Goal: Transaction & Acquisition: Purchase product/service

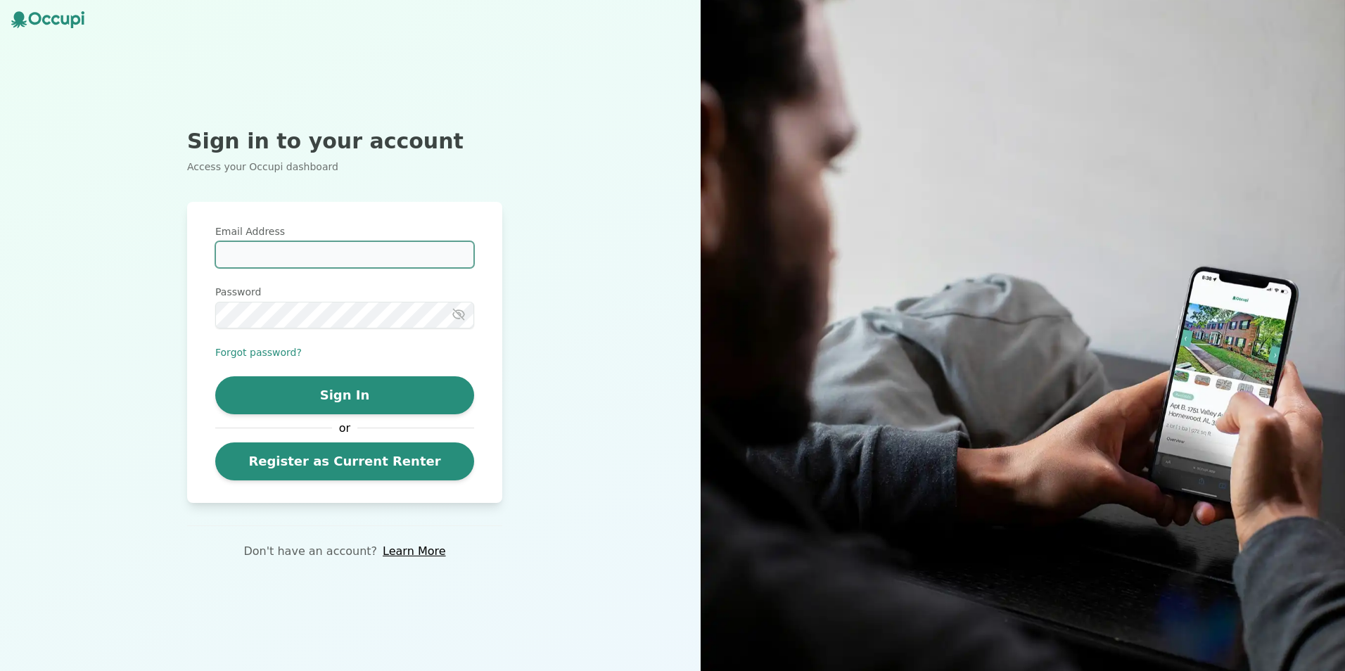
click at [305, 247] on input "Email Address" at bounding box center [344, 254] width 259 height 27
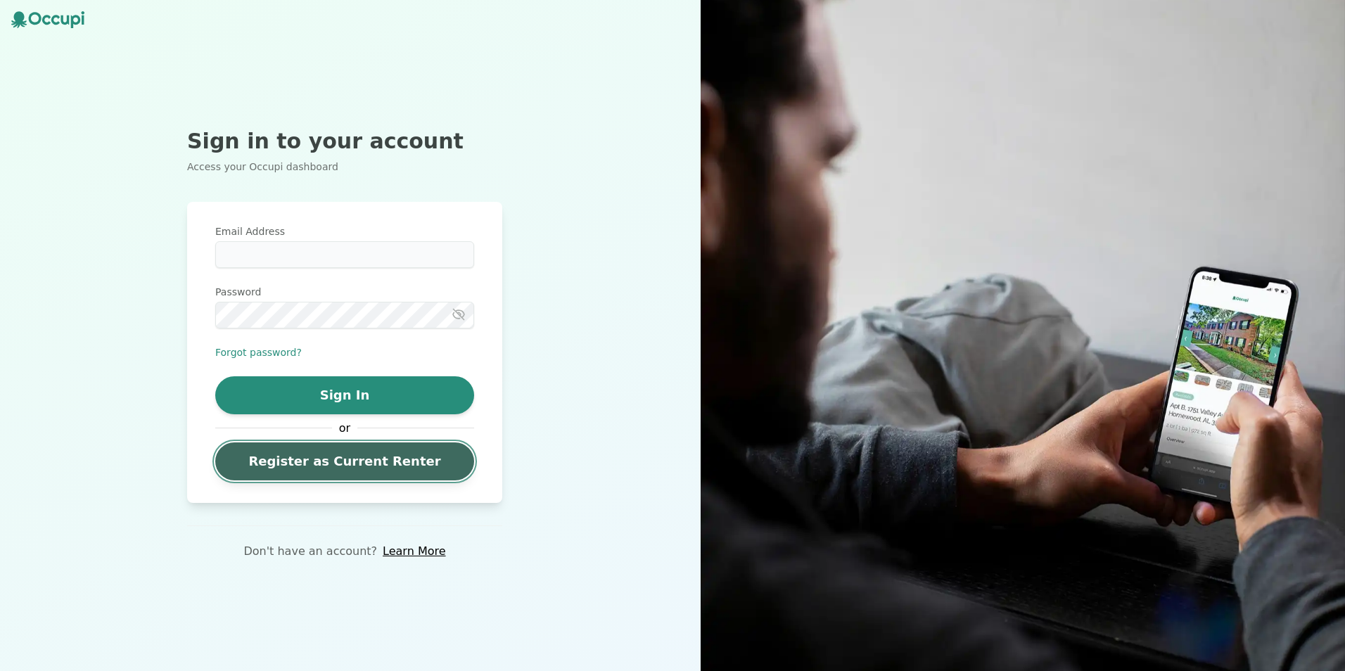
click at [409, 460] on link "Register as Current Renter" at bounding box center [344, 461] width 259 height 38
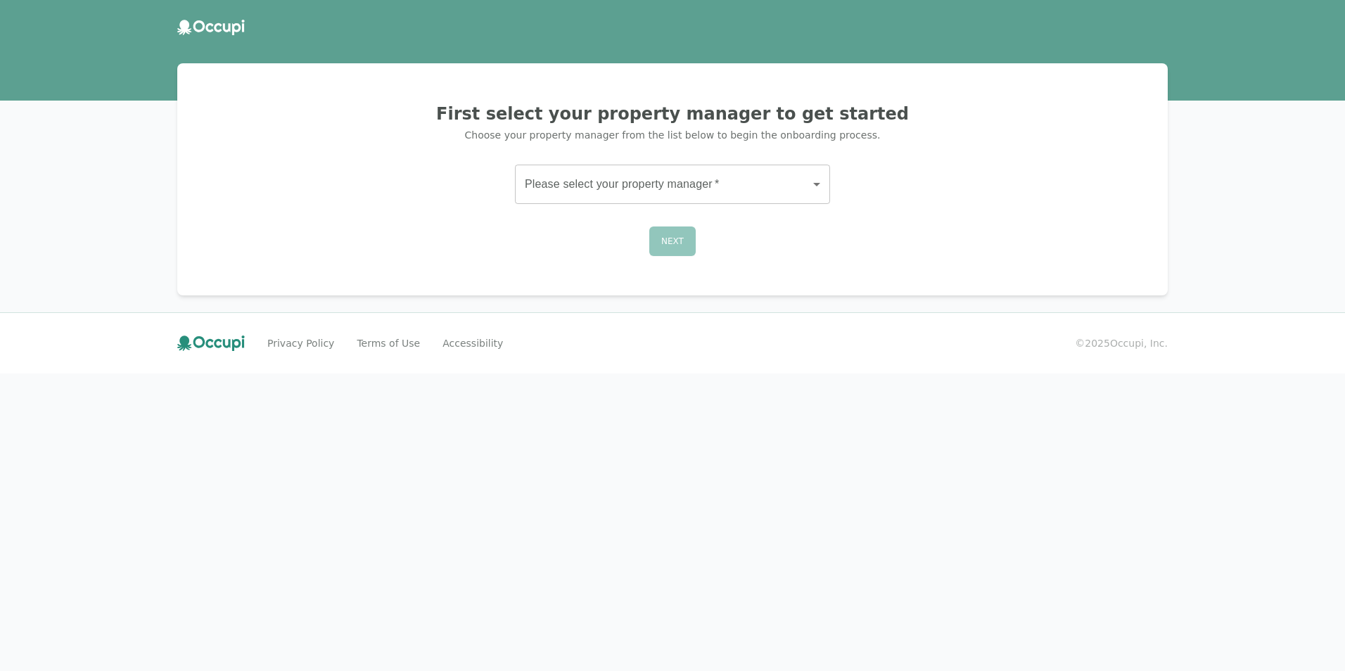
click at [691, 185] on body "First select your property manager to get started Choose your property manager …" at bounding box center [672, 335] width 1345 height 671
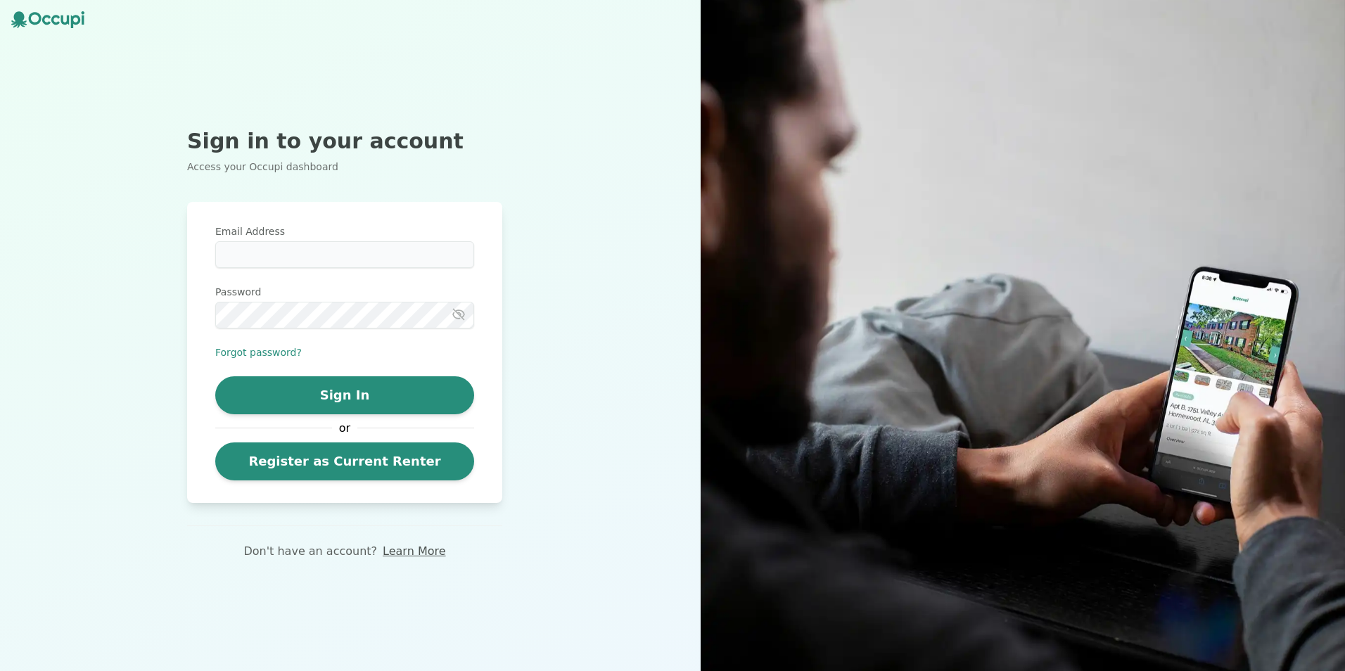
click at [416, 557] on link "Learn More" at bounding box center [414, 551] width 63 height 17
click at [334, 404] on button "Sign In" at bounding box center [344, 395] width 259 height 38
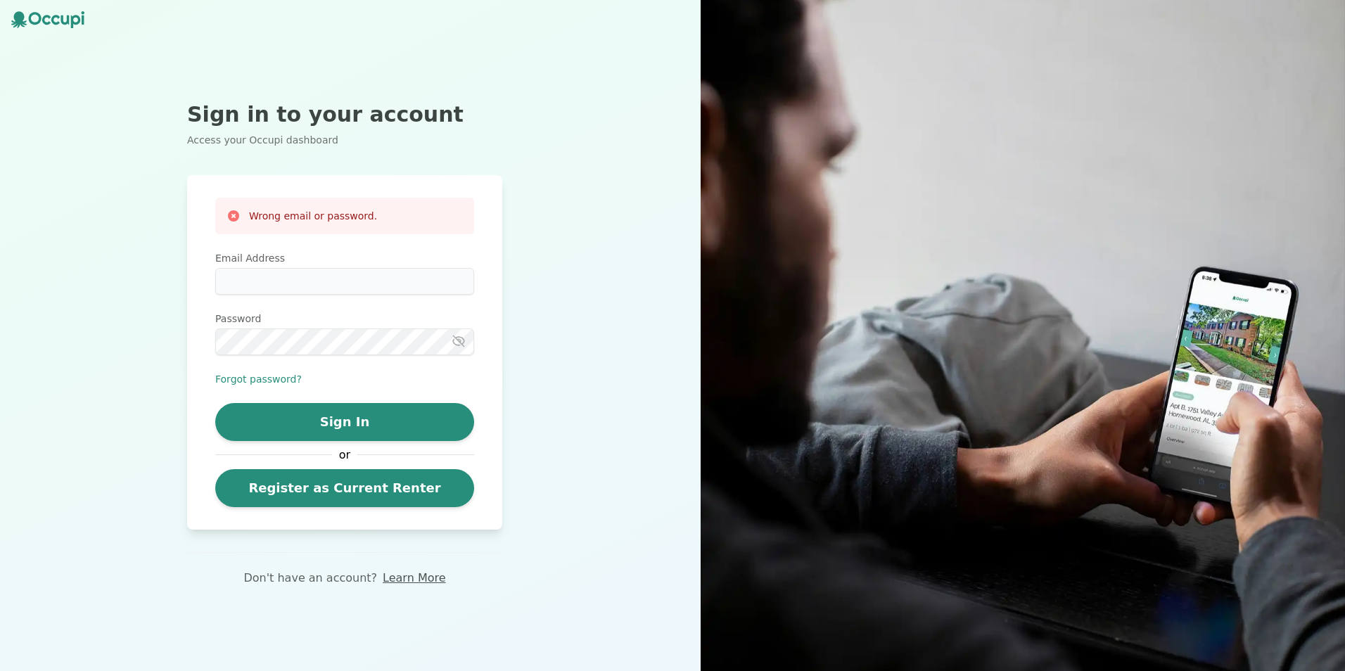
click at [416, 583] on link "Learn More" at bounding box center [414, 578] width 63 height 17
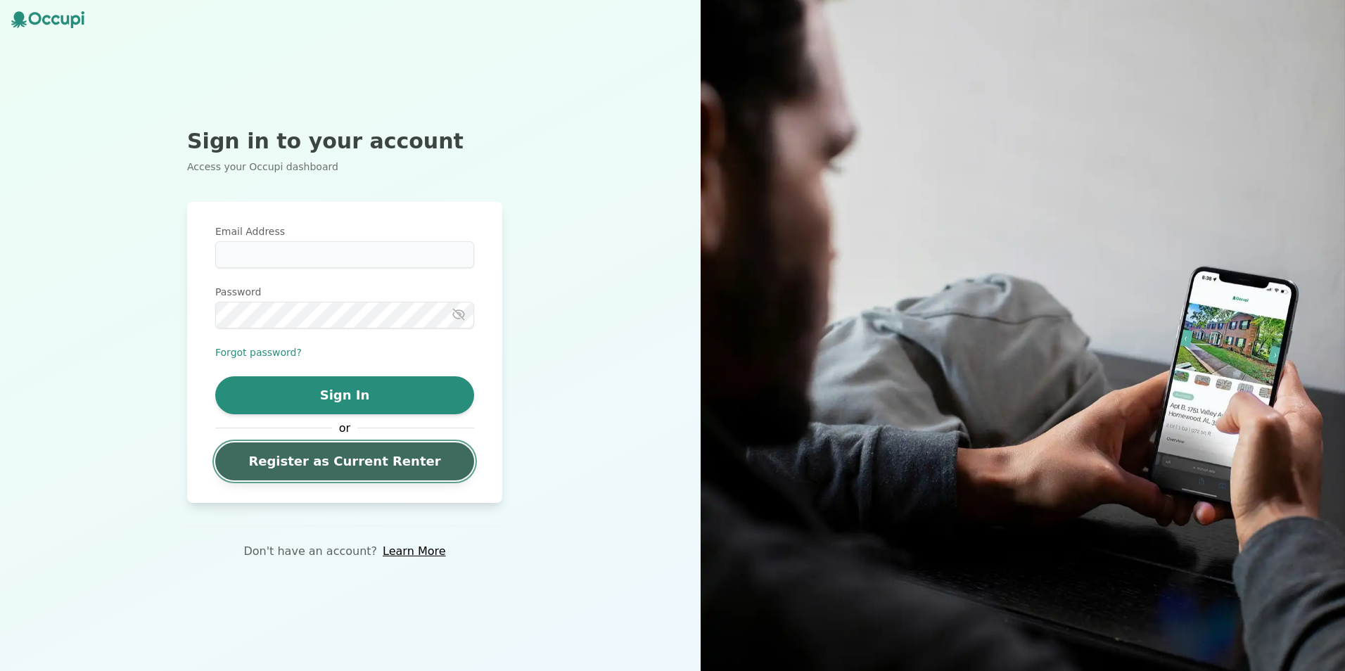
click at [428, 463] on link "Register as Current Renter" at bounding box center [344, 461] width 259 height 38
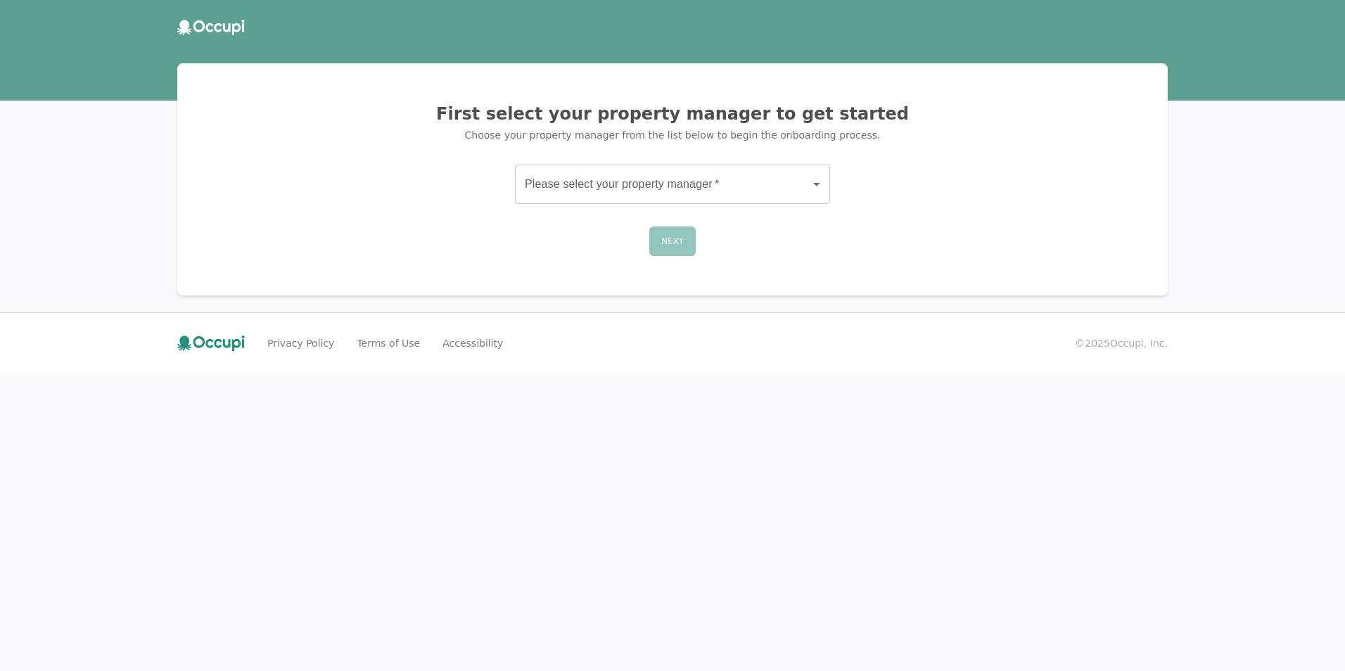
click at [561, 191] on body "First select your property manager to get started Choose your property manager …" at bounding box center [672, 335] width 1345 height 671
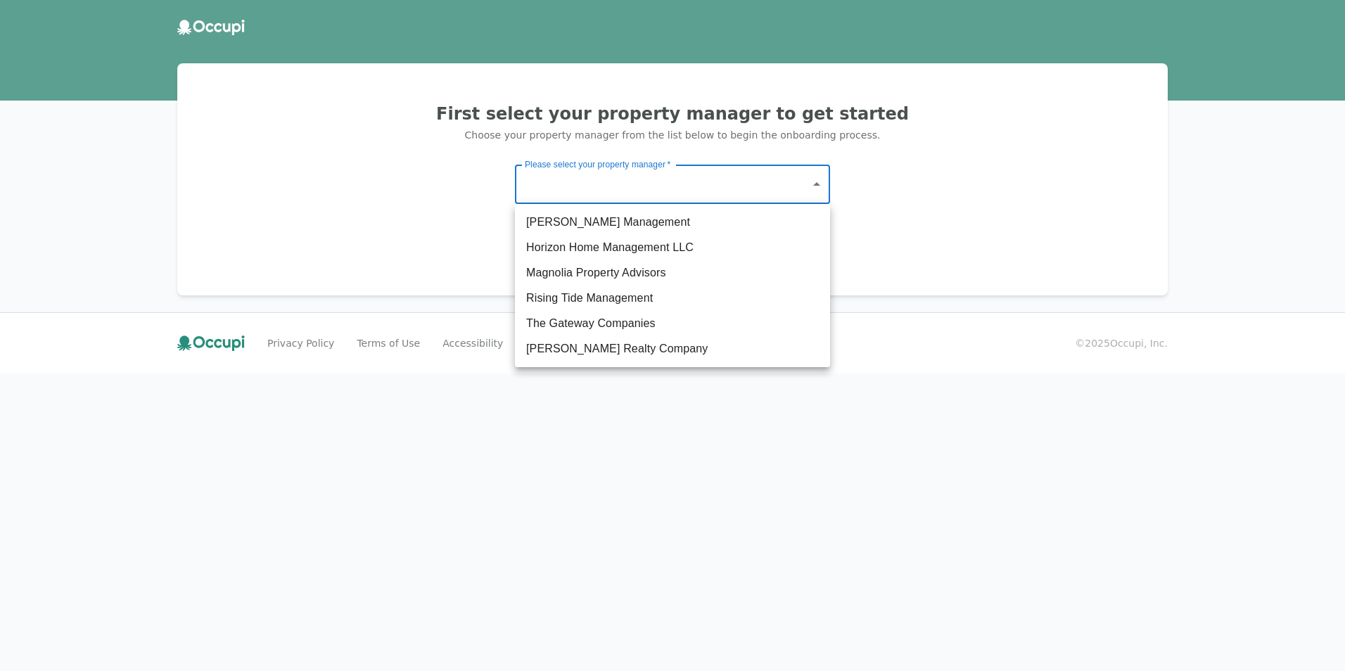
click at [579, 275] on li "Magnolia Property Advisors" at bounding box center [672, 272] width 315 height 25
type input "**********"
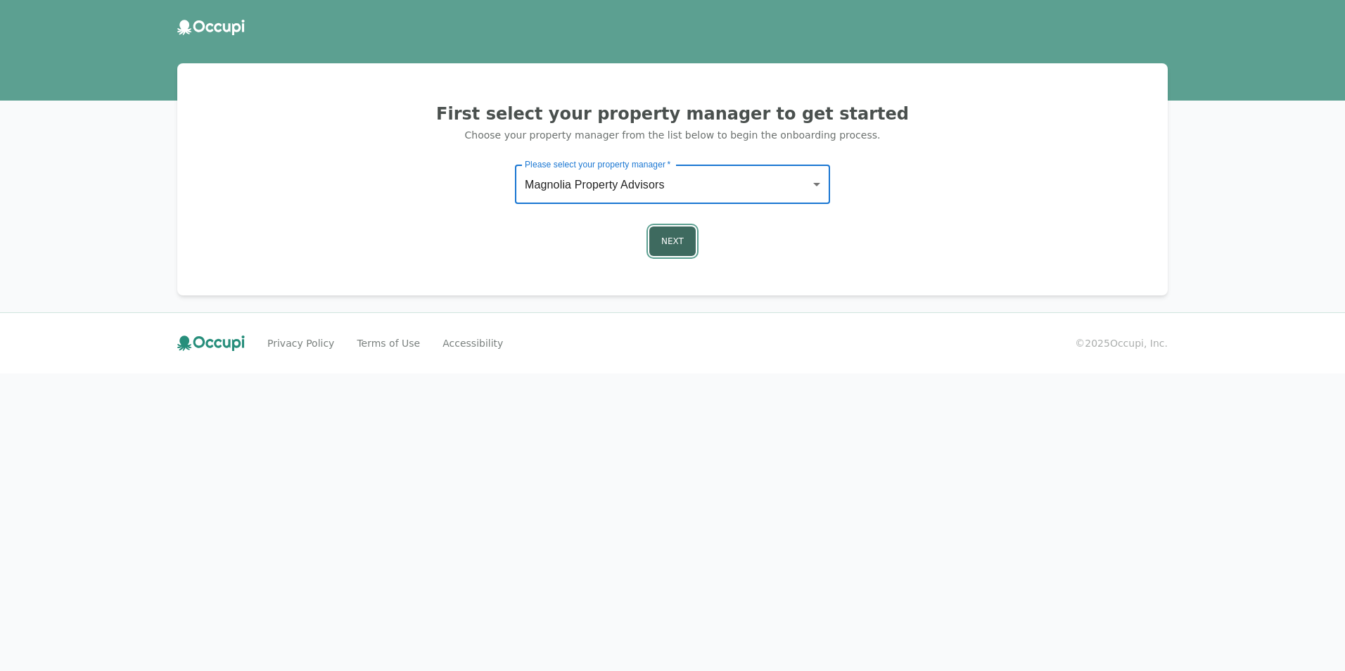
click at [675, 252] on button "Next" at bounding box center [672, 241] width 46 height 30
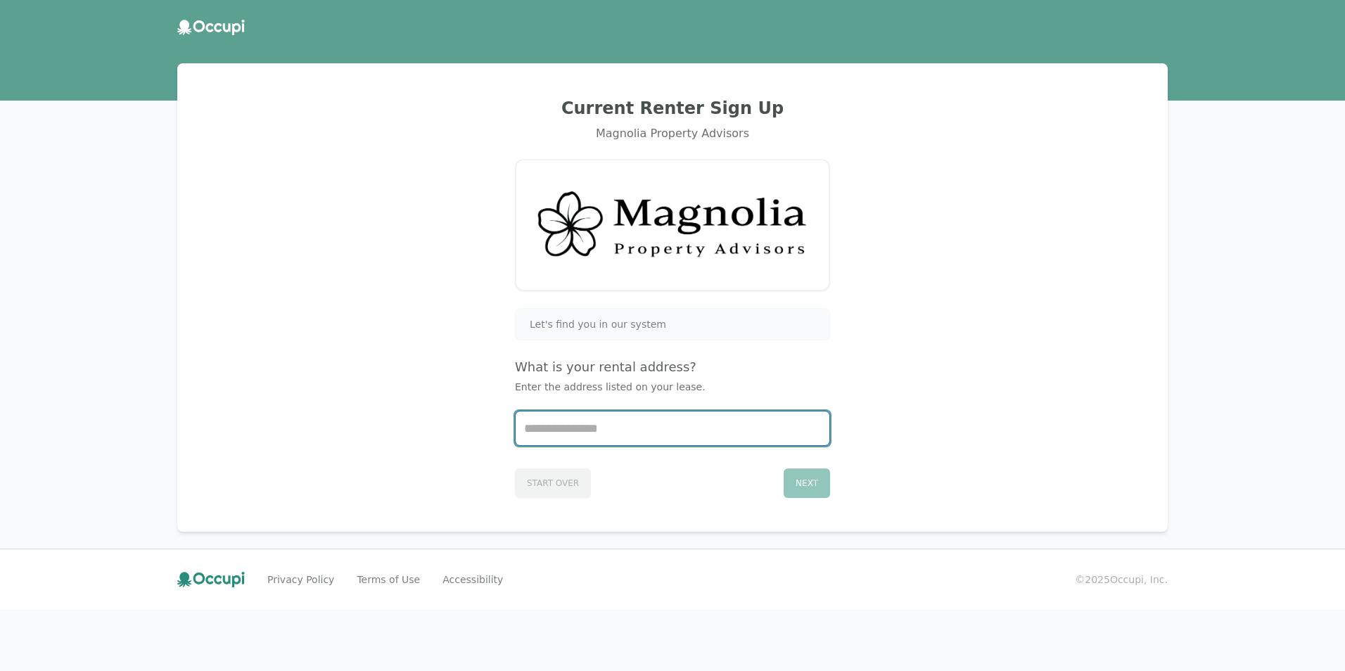
click at [687, 431] on input "Start typing..." at bounding box center [672, 428] width 314 height 34
type input "**********"
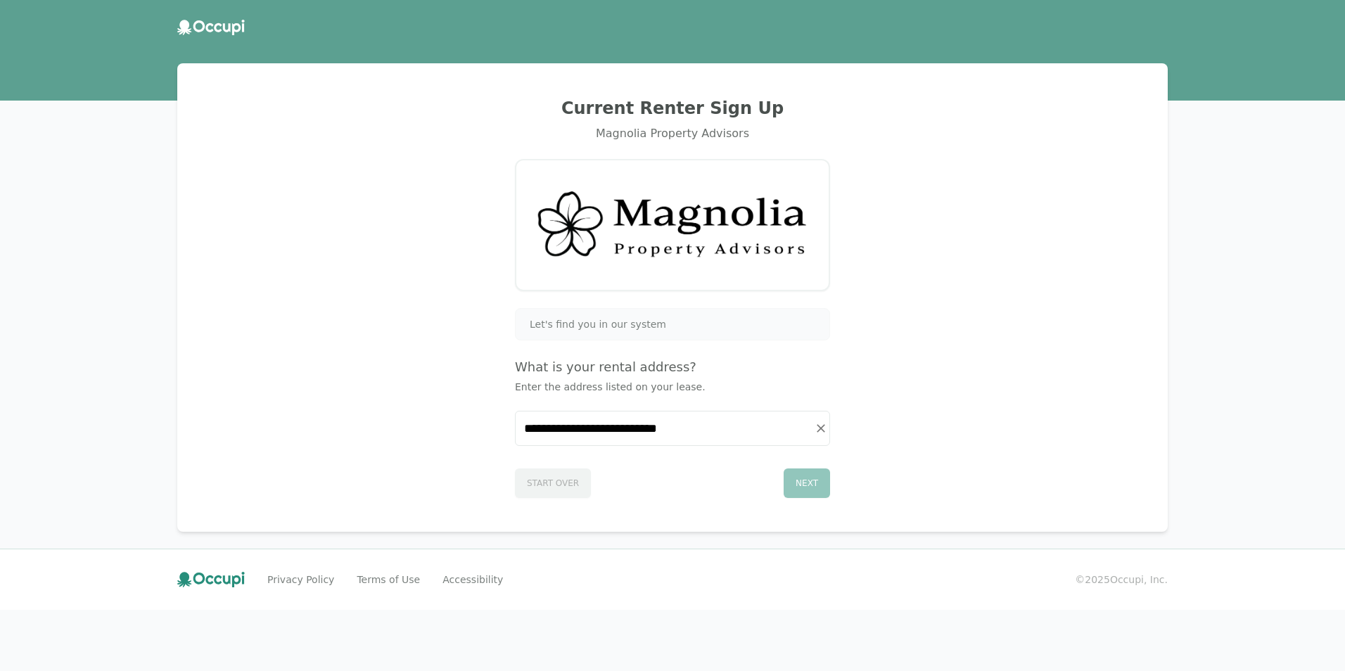
click at [824, 503] on div "**********" at bounding box center [672, 297] width 956 height 434
click at [813, 491] on div "Next" at bounding box center [806, 483] width 46 height 30
click at [795, 486] on div "Next" at bounding box center [806, 483] width 46 height 30
click at [795, 485] on div "Next" at bounding box center [806, 483] width 46 height 30
click at [803, 487] on div "Next" at bounding box center [806, 483] width 46 height 30
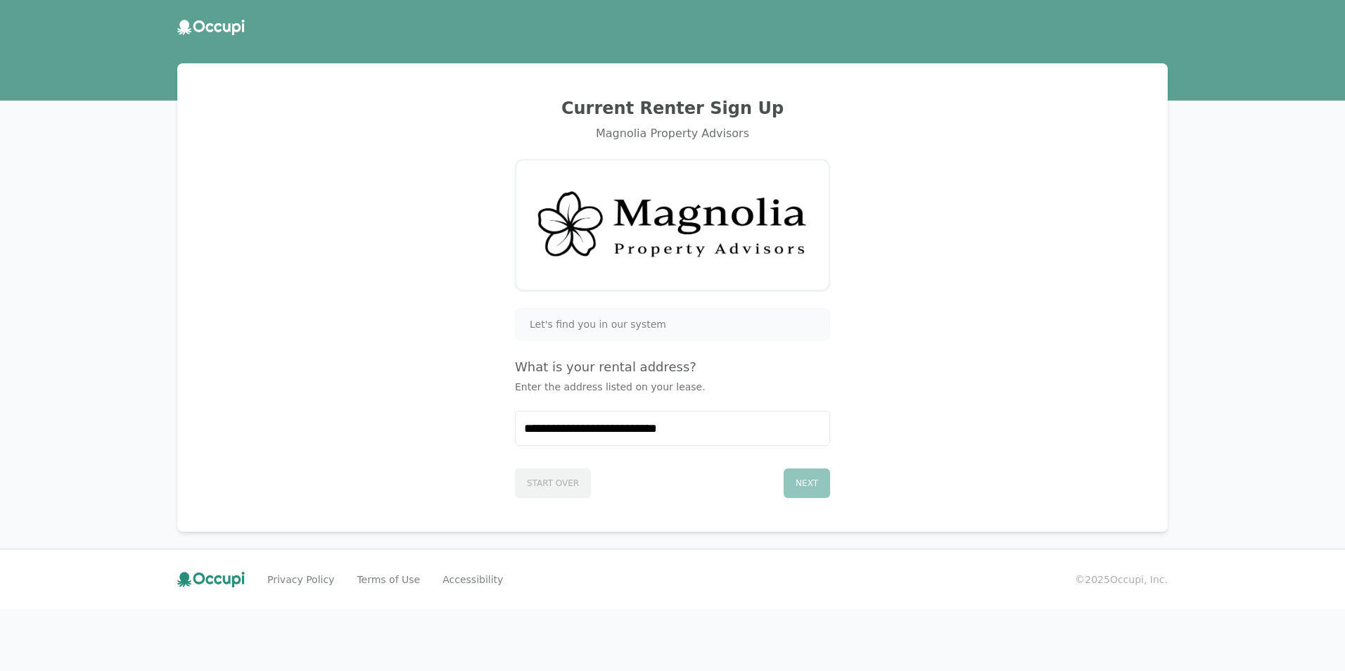
drag, startPoint x: 549, startPoint y: 480, endPoint x: 486, endPoint y: 381, distance: 117.3
click at [549, 479] on div "Start Over Next" at bounding box center [672, 480] width 315 height 35
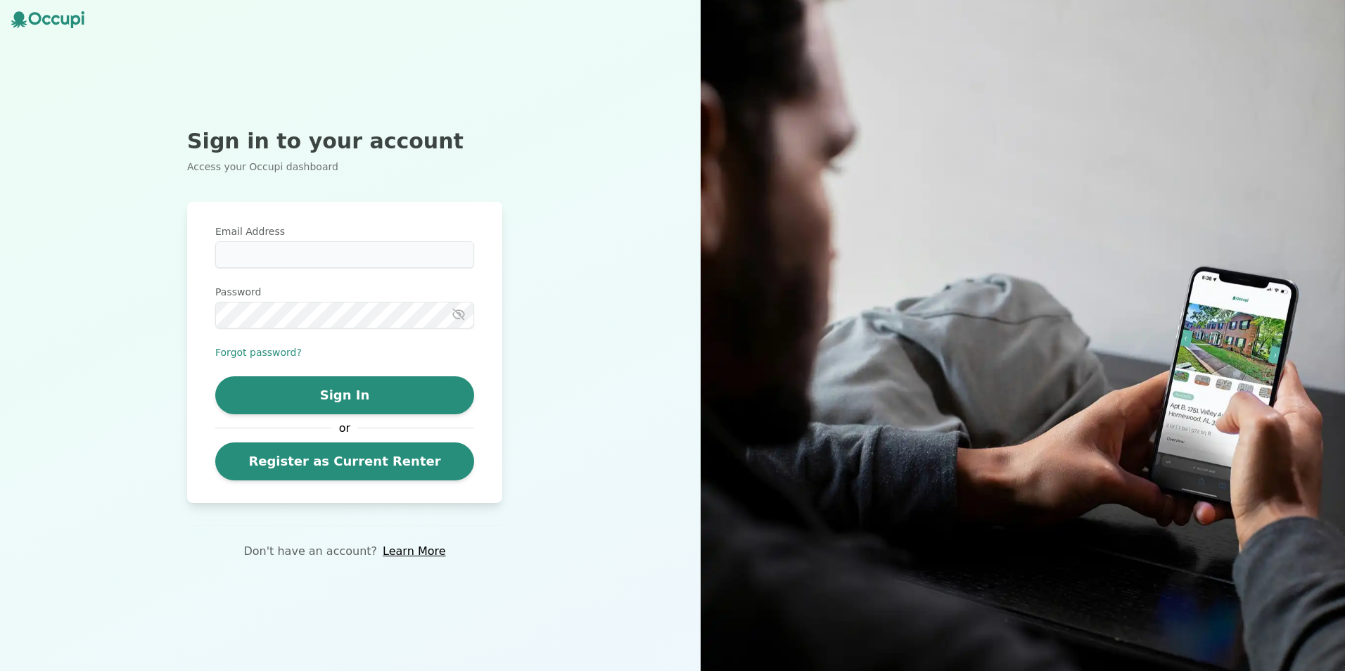
click at [412, 482] on div "Email Address Password Forgot password? Sign In or Register as Current Renter" at bounding box center [344, 352] width 315 height 301
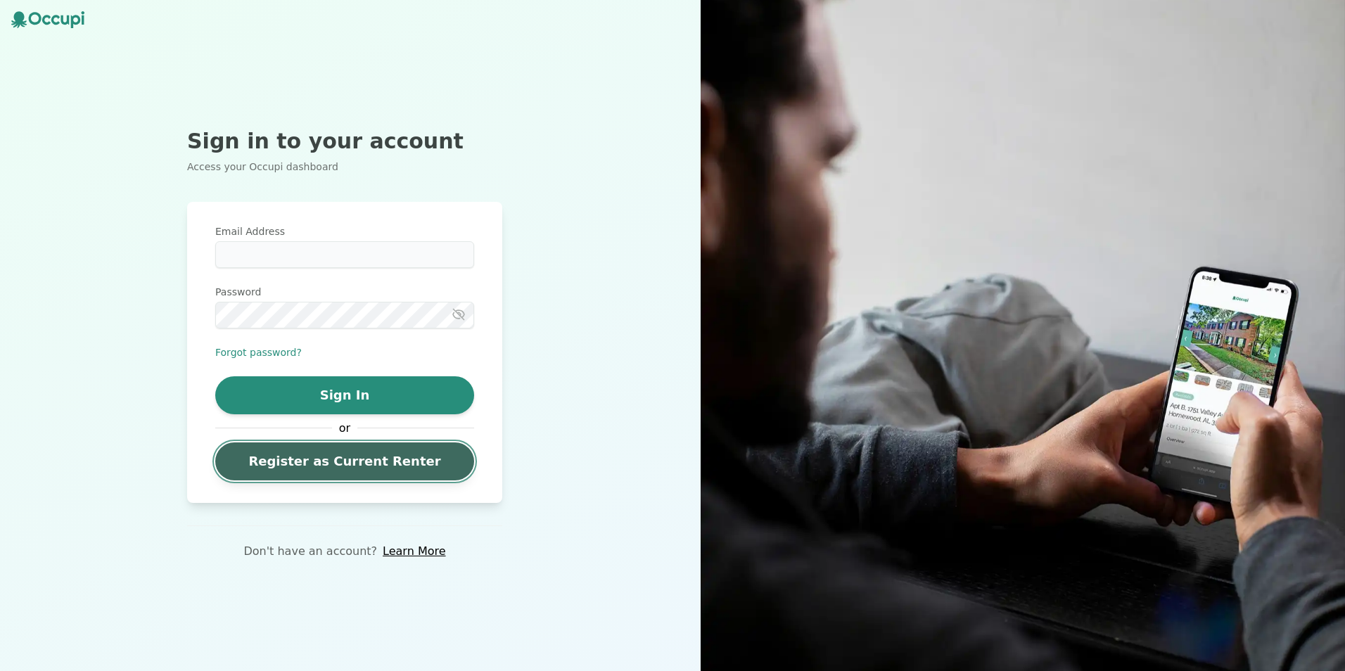
click at [413, 475] on link "Register as Current Renter" at bounding box center [344, 461] width 259 height 38
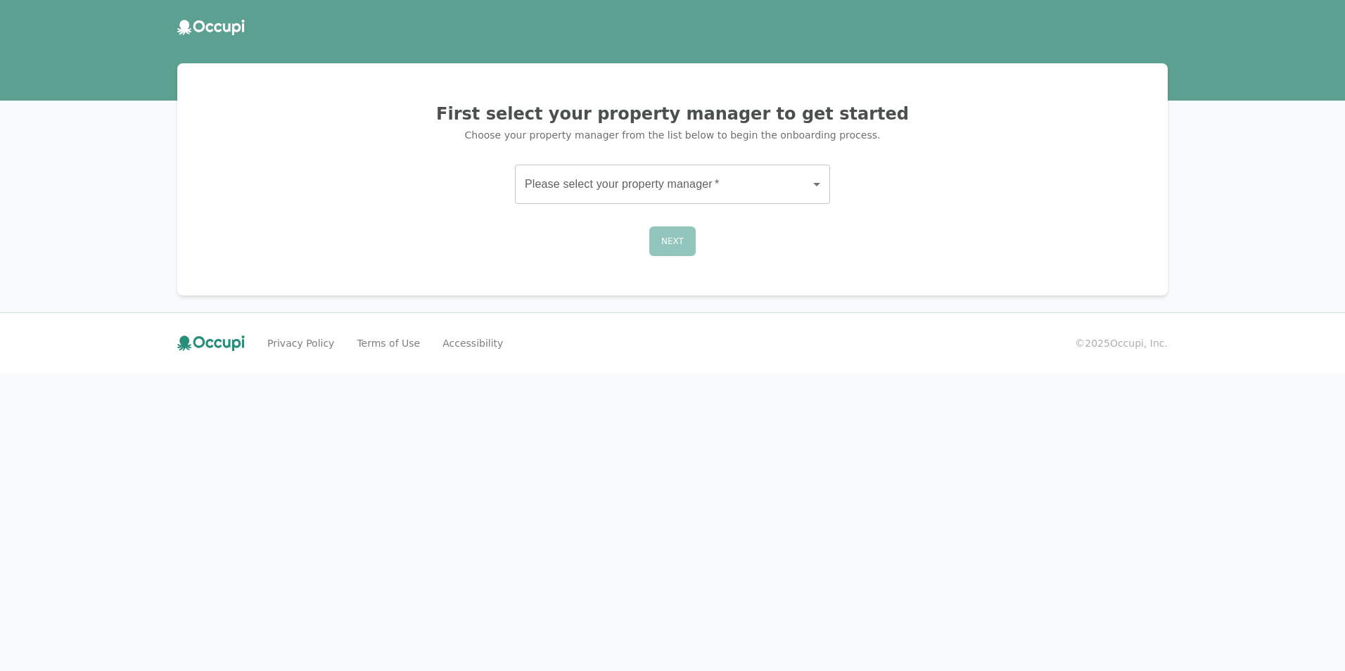
click at [631, 176] on body "First select your property manager to get started Choose your property manager …" at bounding box center [672, 335] width 1345 height 671
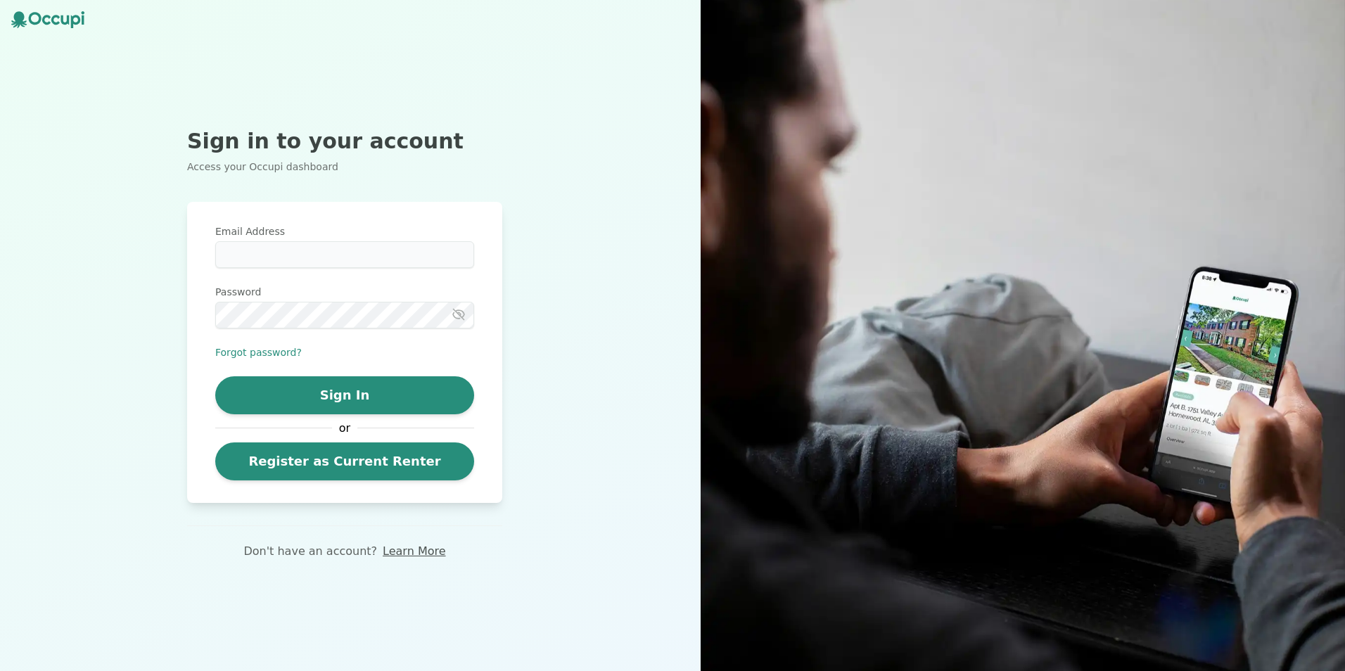
click at [435, 551] on link "Learn More" at bounding box center [414, 551] width 63 height 17
click at [395, 258] on input "Email Address" at bounding box center [344, 254] width 259 height 27
type input "**********"
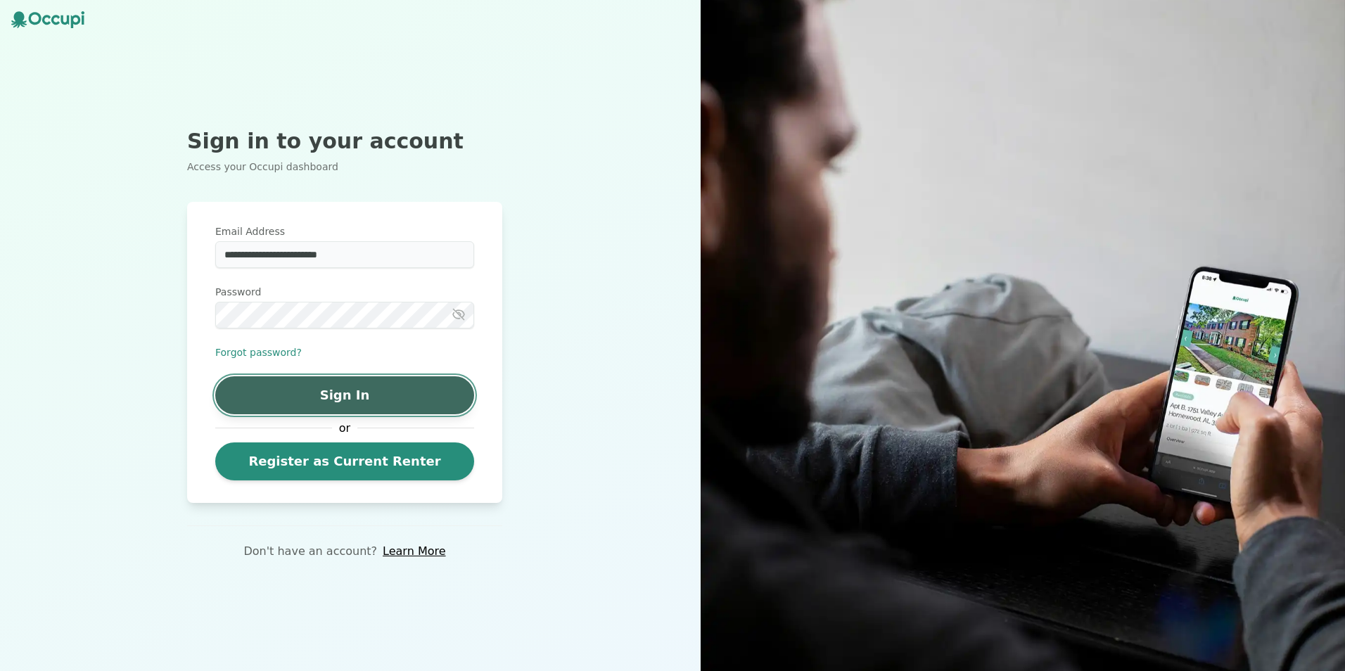
click at [347, 393] on button "Sign In" at bounding box center [344, 395] width 259 height 38
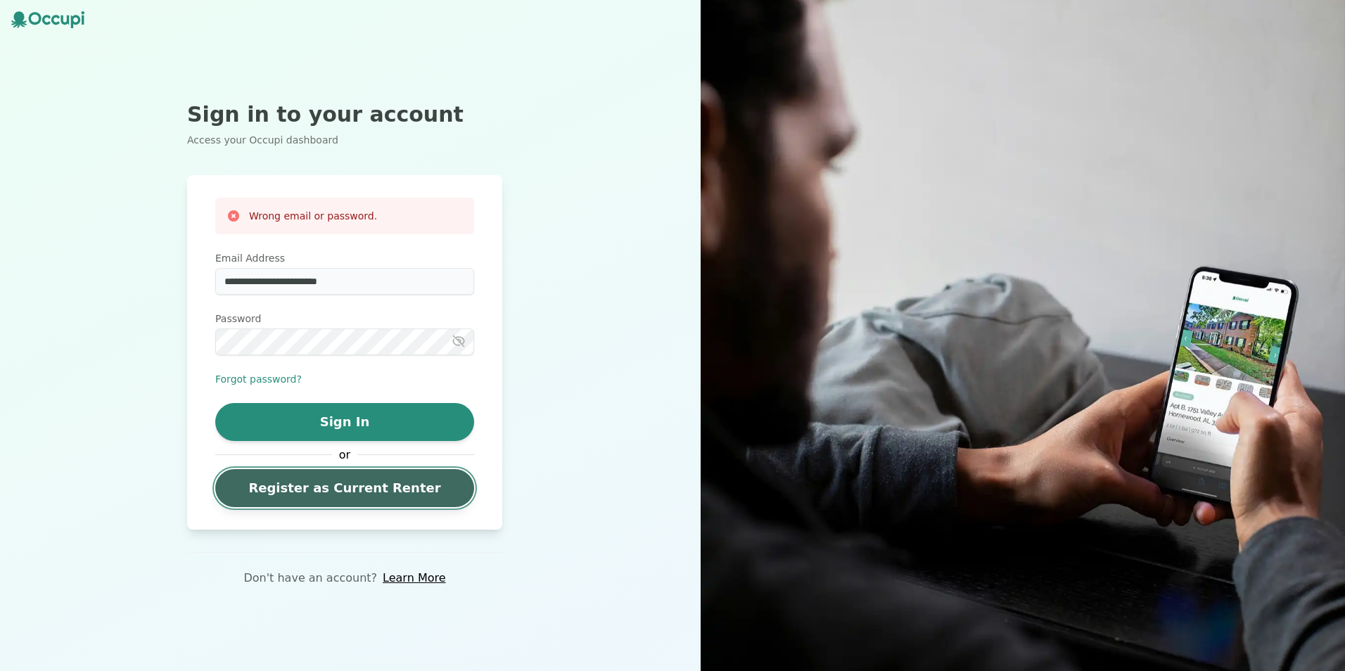
click at [385, 497] on link "Register as Current Renter" at bounding box center [344, 488] width 259 height 38
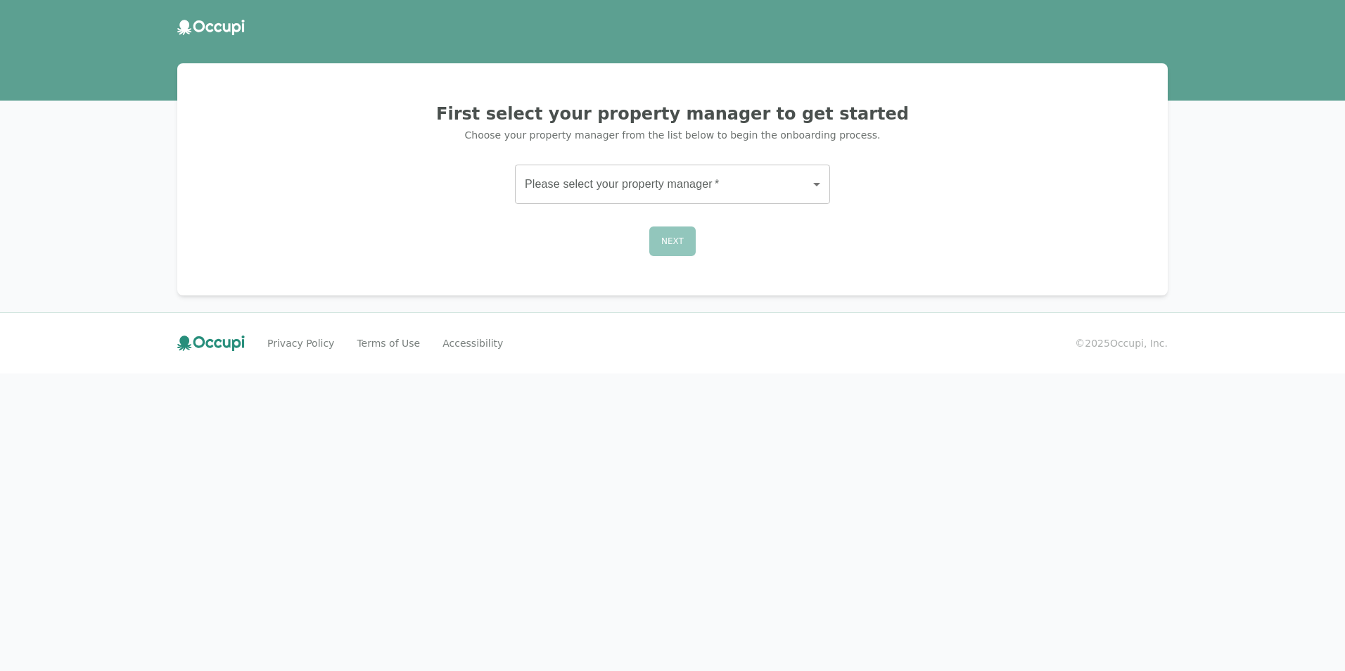
click at [765, 165] on body "First select your property manager to get started Choose your property manager …" at bounding box center [672, 335] width 1345 height 671
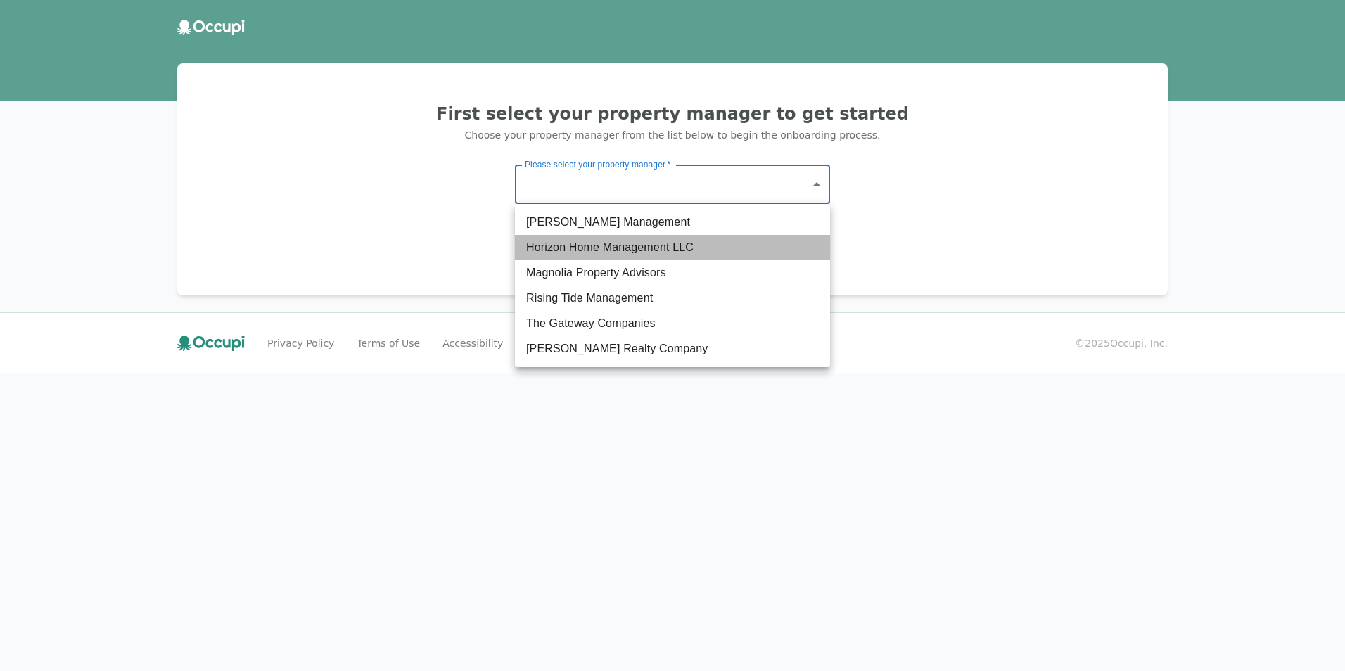
click at [762, 247] on li "Horizon Home Management LLC" at bounding box center [672, 247] width 315 height 25
type input "**********"
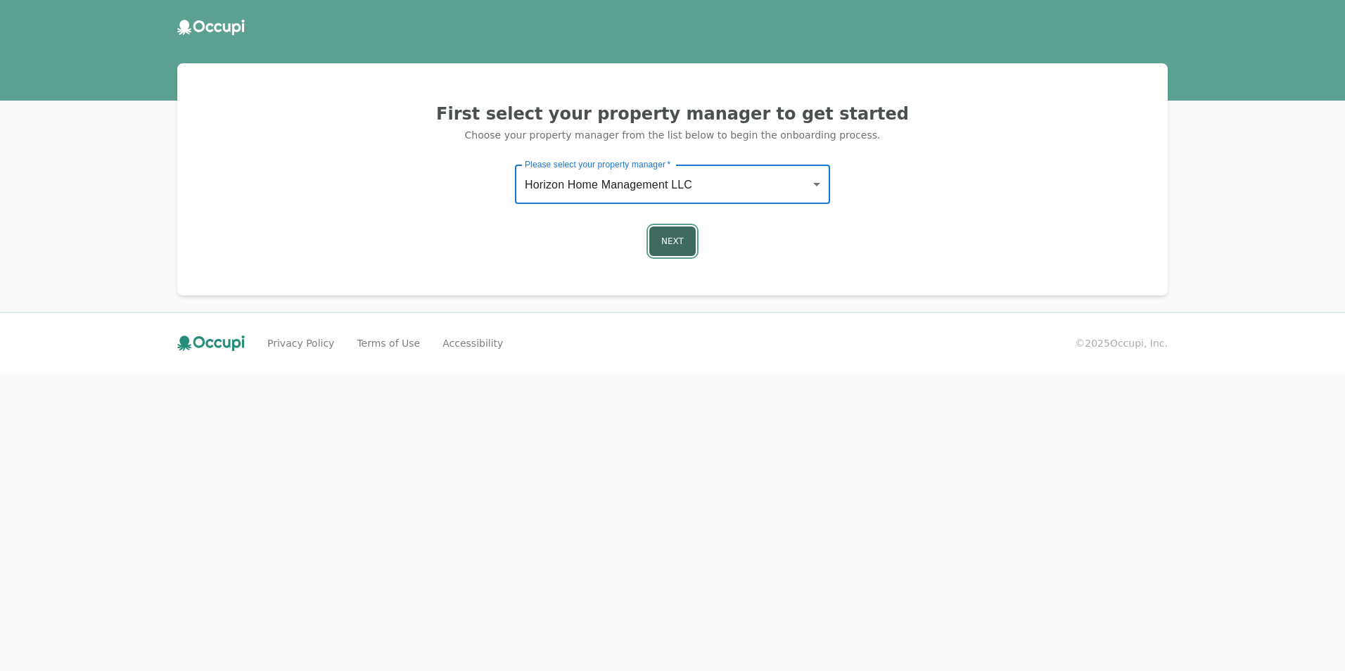
click at [688, 248] on button "Next" at bounding box center [672, 241] width 46 height 30
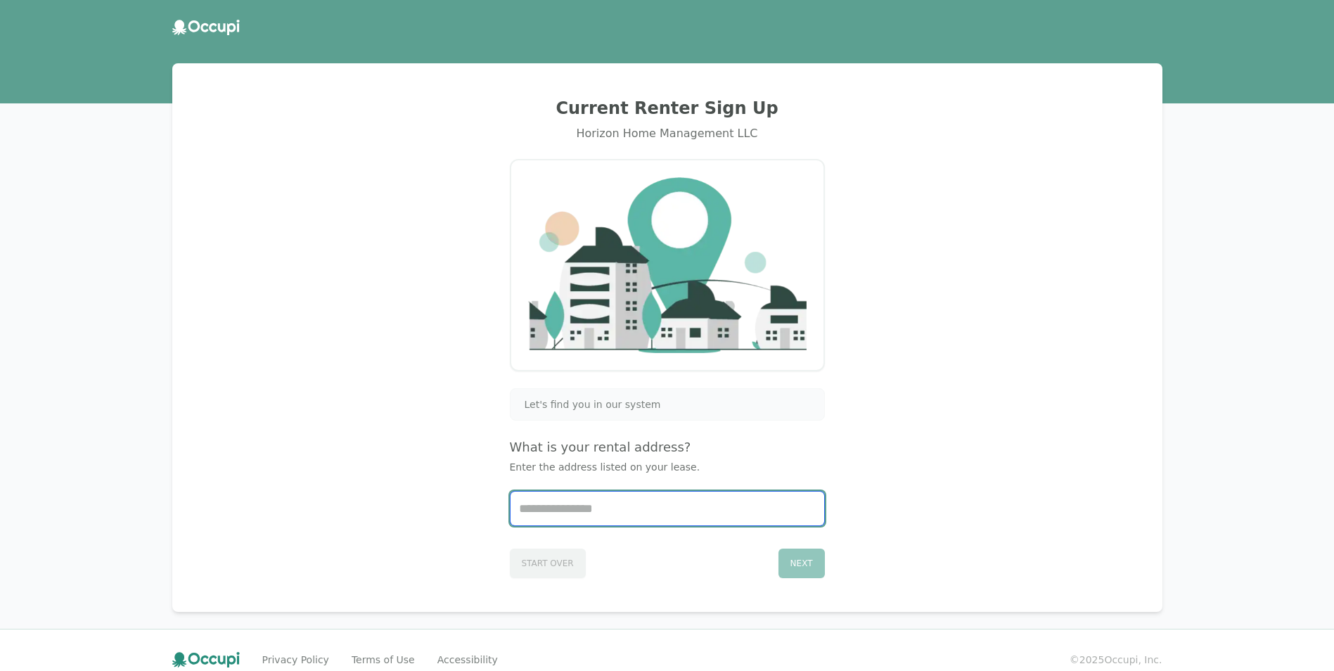
click at [664, 508] on input "Start typing..." at bounding box center [668, 509] width 314 height 34
type input "**********"
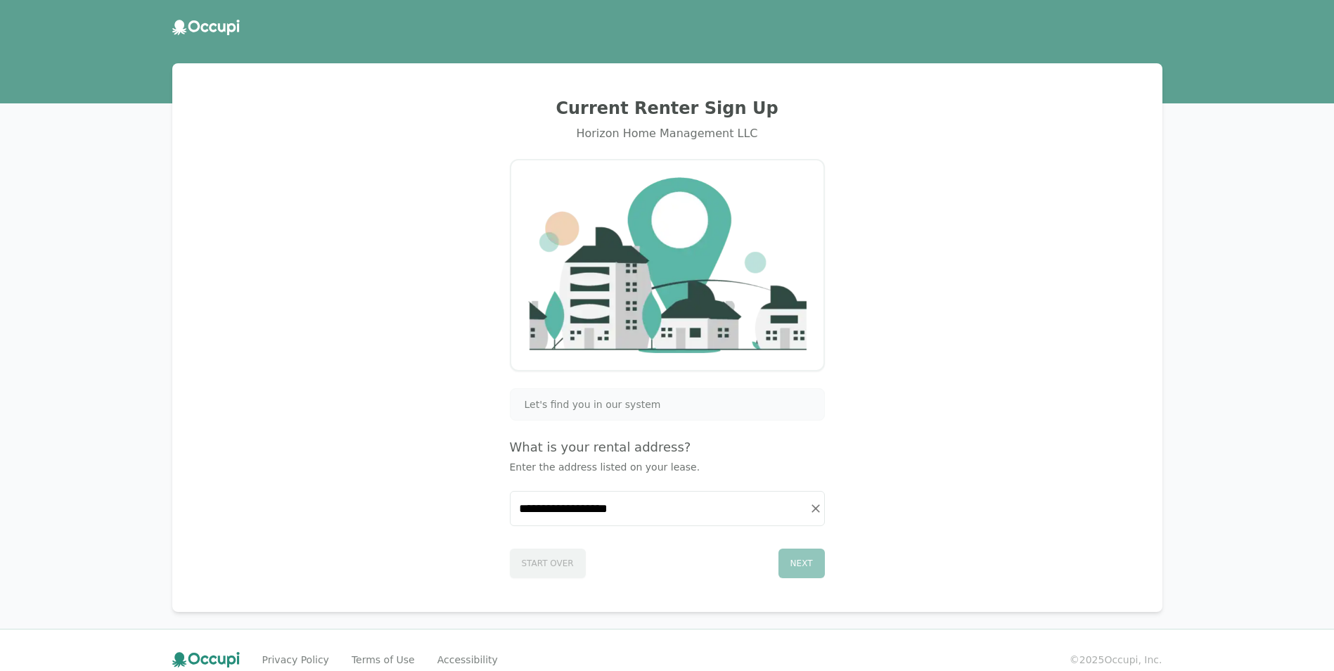
click at [801, 563] on div "Next" at bounding box center [802, 564] width 46 height 30
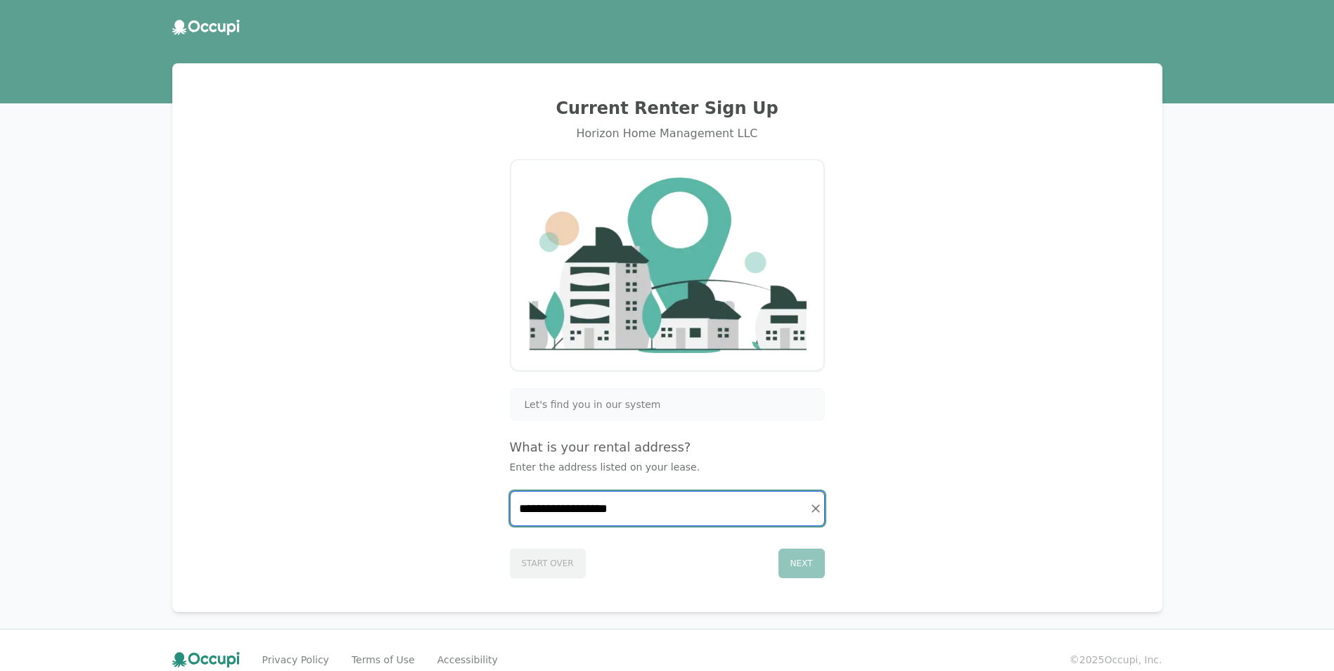
click at [664, 515] on input "**********" at bounding box center [668, 509] width 314 height 34
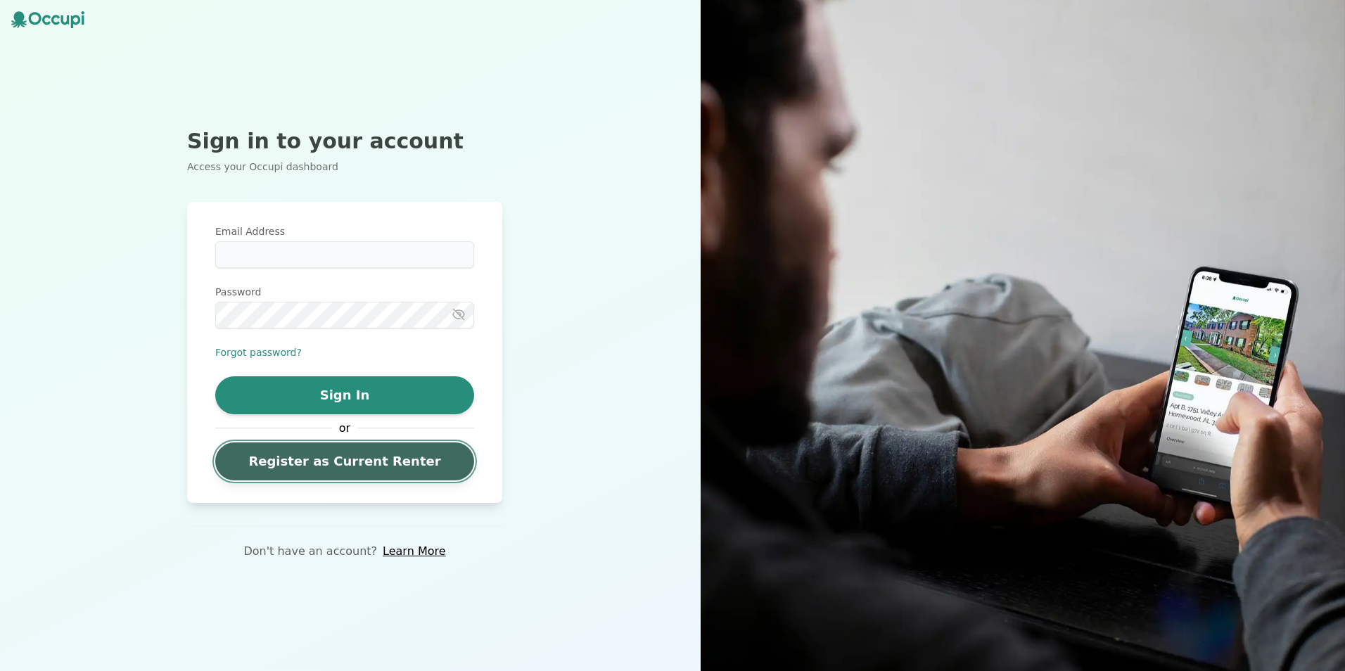
click at [367, 463] on link "Register as Current Renter" at bounding box center [344, 461] width 259 height 38
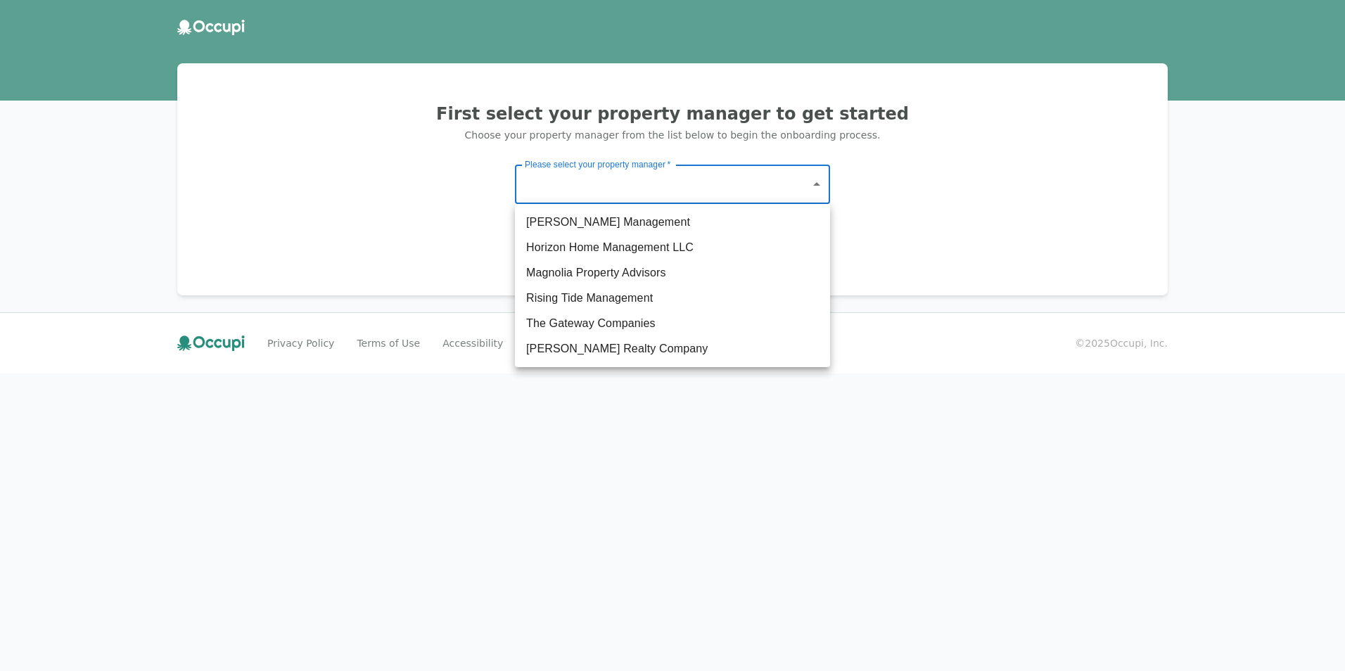
drag, startPoint x: 707, startPoint y: 192, endPoint x: 695, endPoint y: 196, distance: 12.5
click at [706, 192] on body "First select your property manager to get started Choose your property manager …" at bounding box center [672, 335] width 1345 height 671
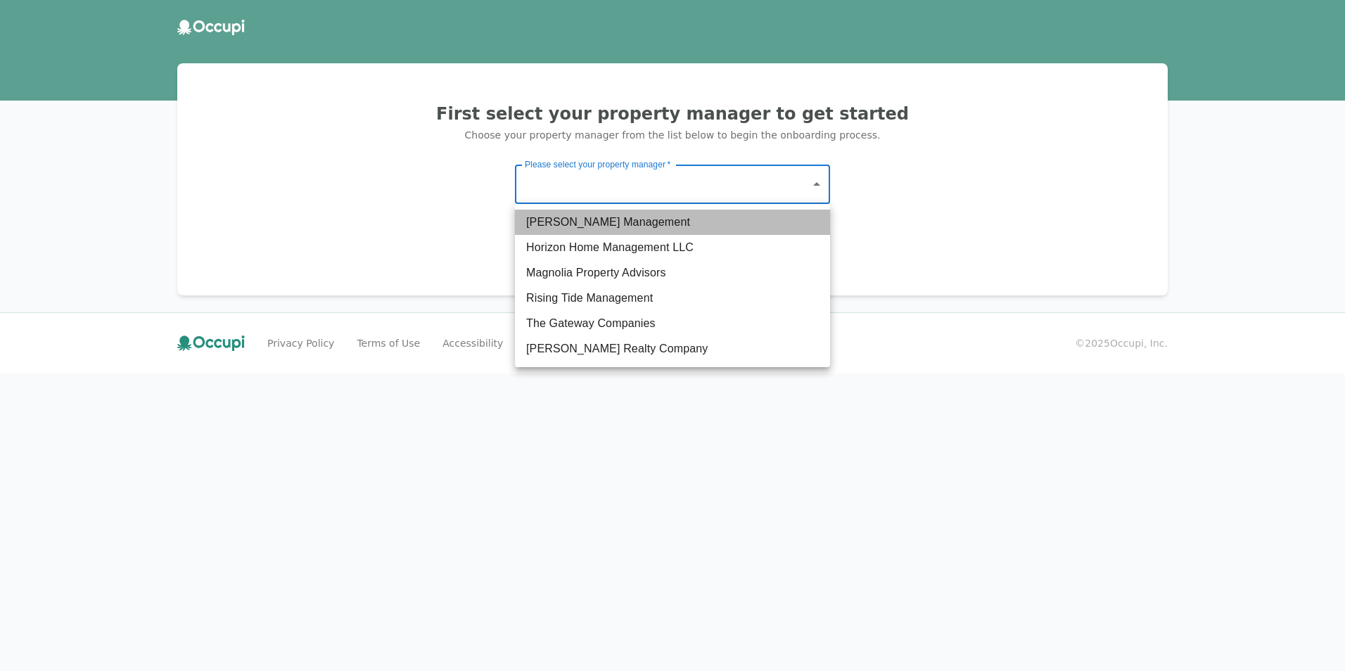
click at [609, 230] on li "[PERSON_NAME] Management" at bounding box center [672, 222] width 315 height 25
type input "*******"
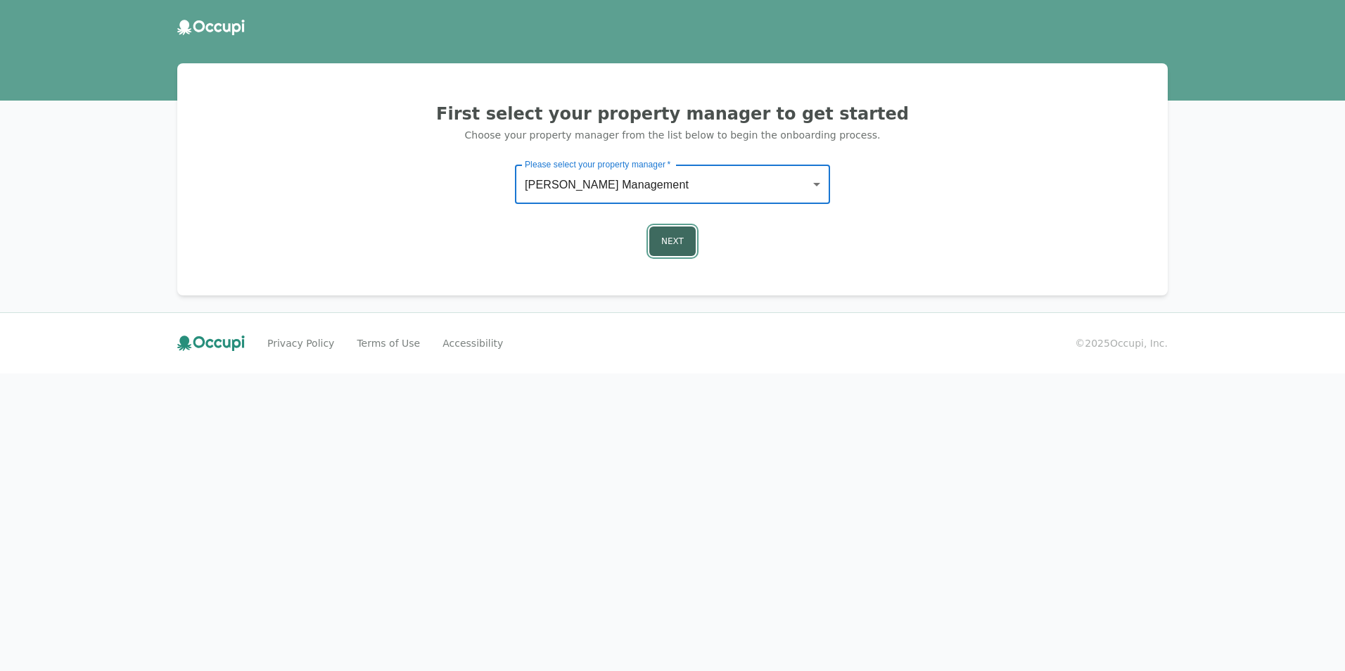
click at [662, 239] on button "Next" at bounding box center [672, 241] width 46 height 30
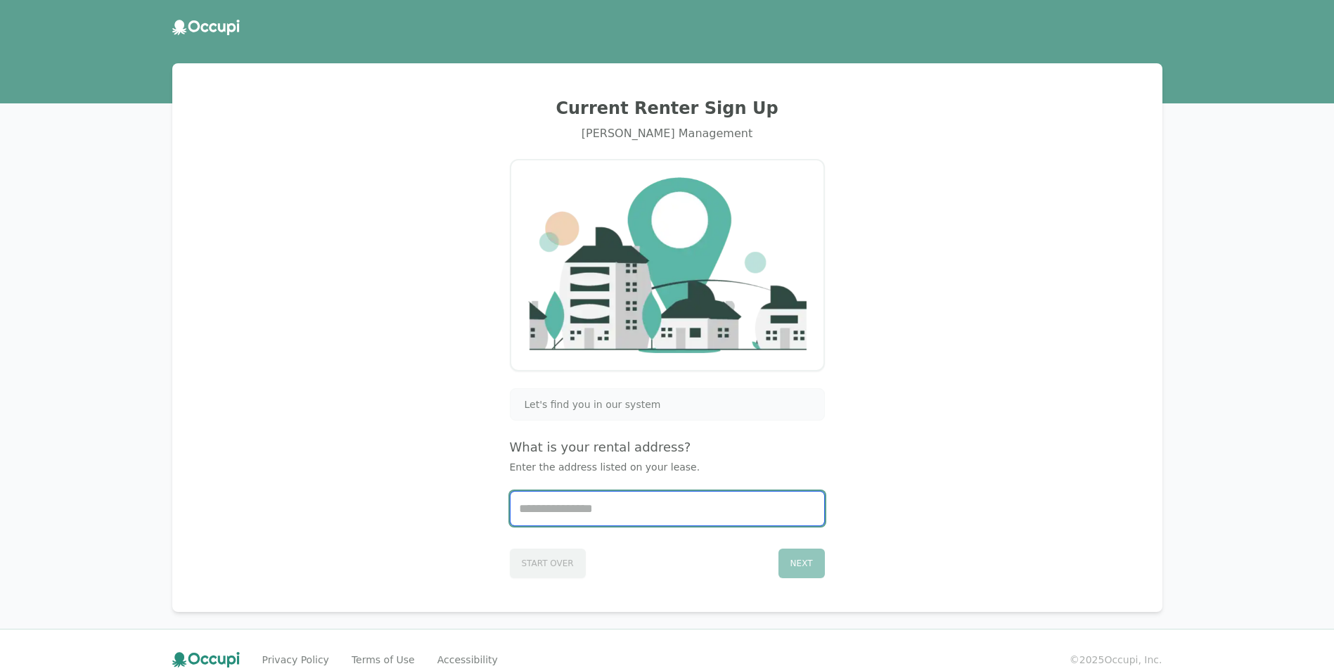
click at [640, 515] on input "Start typing..." at bounding box center [668, 509] width 314 height 34
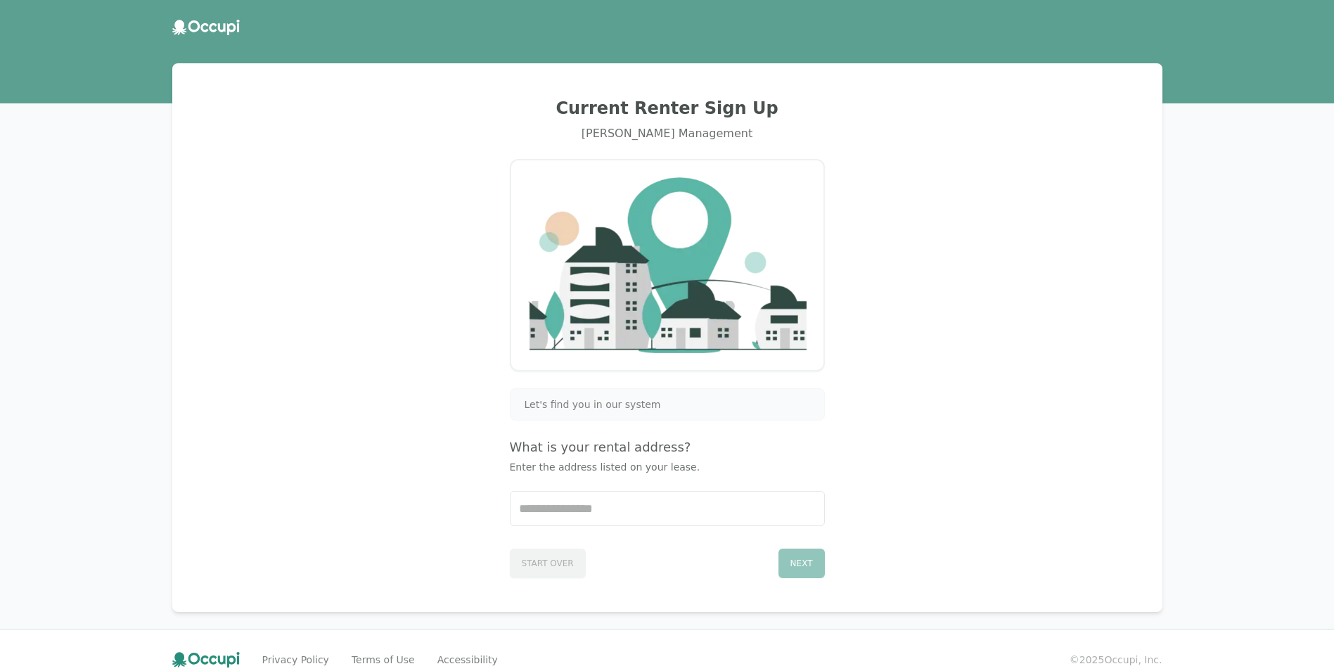
click at [639, 403] on span "Let's find you in our system" at bounding box center [593, 404] width 136 height 14
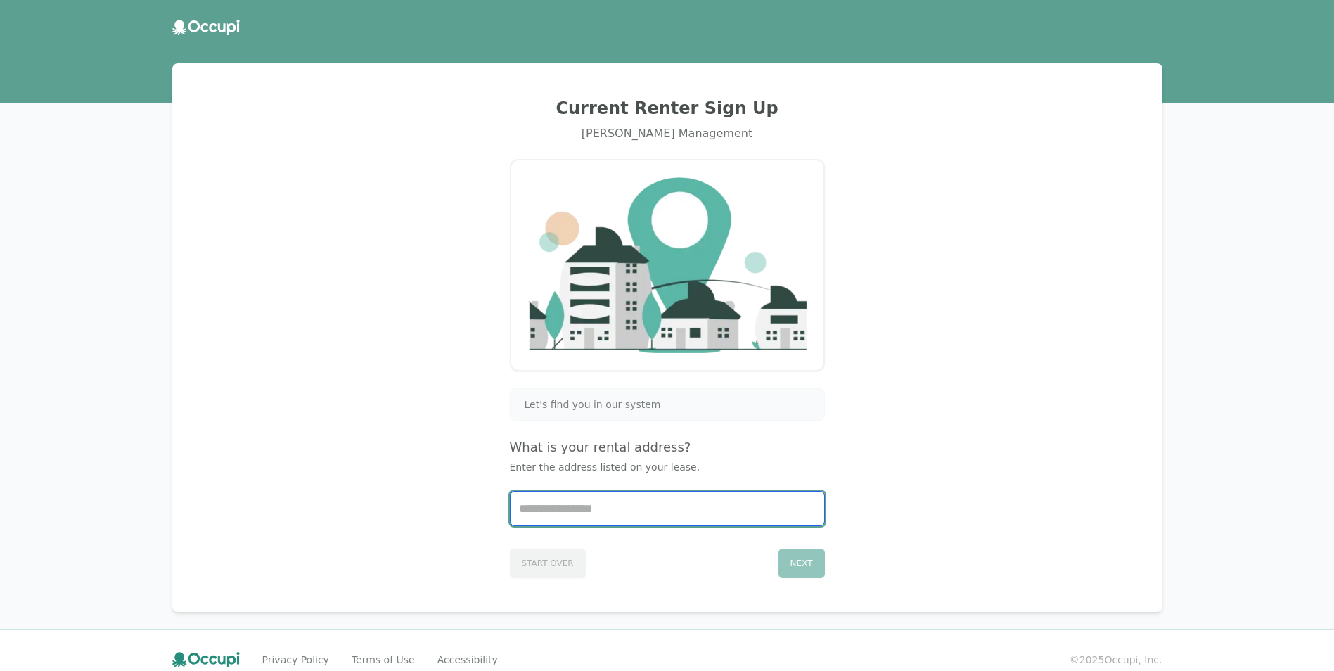
click at [658, 521] on input "Start typing..." at bounding box center [668, 509] width 314 height 34
type input "**********"
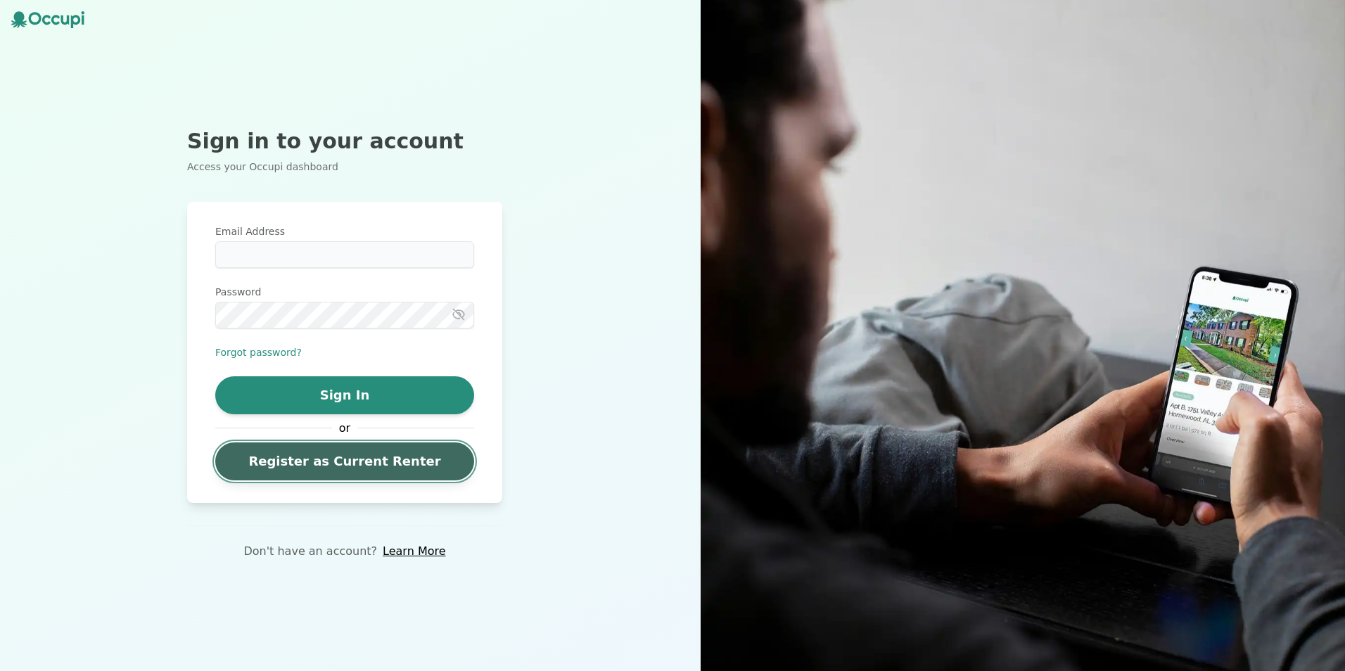
click at [305, 450] on link "Register as Current Renter" at bounding box center [344, 461] width 259 height 38
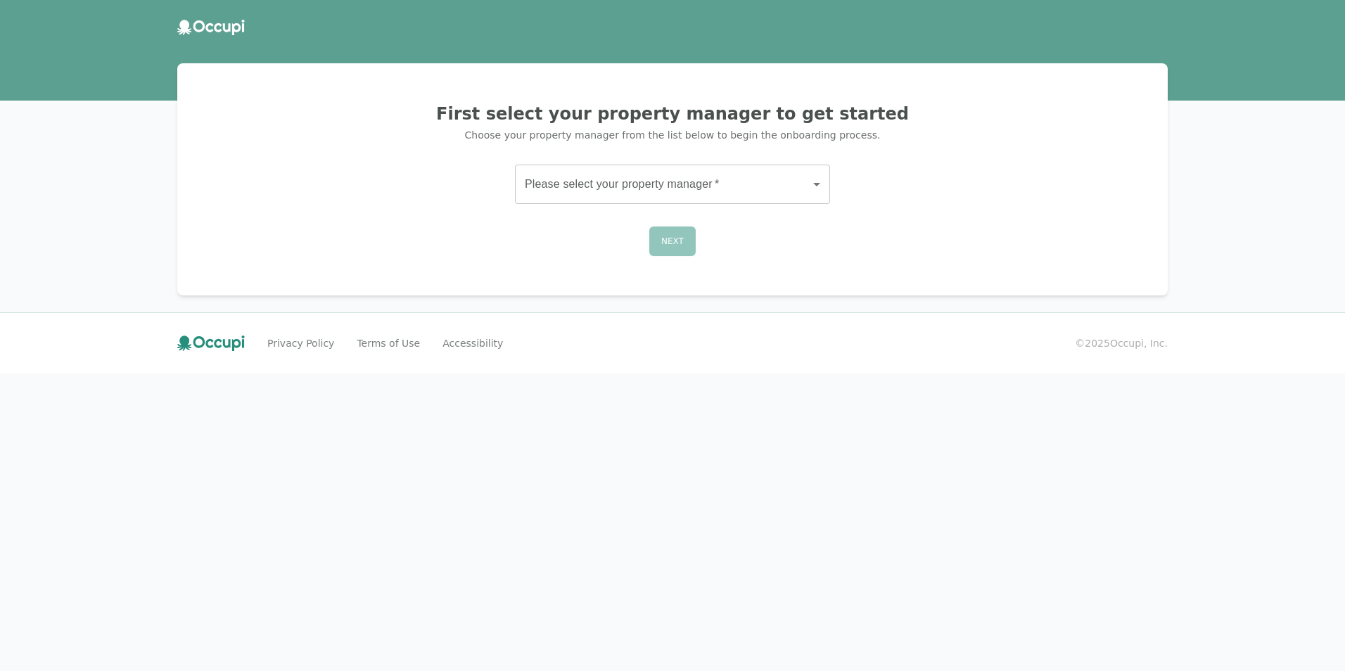
click at [769, 184] on body "First select your property manager to get started Choose your property manager …" at bounding box center [672, 335] width 1345 height 671
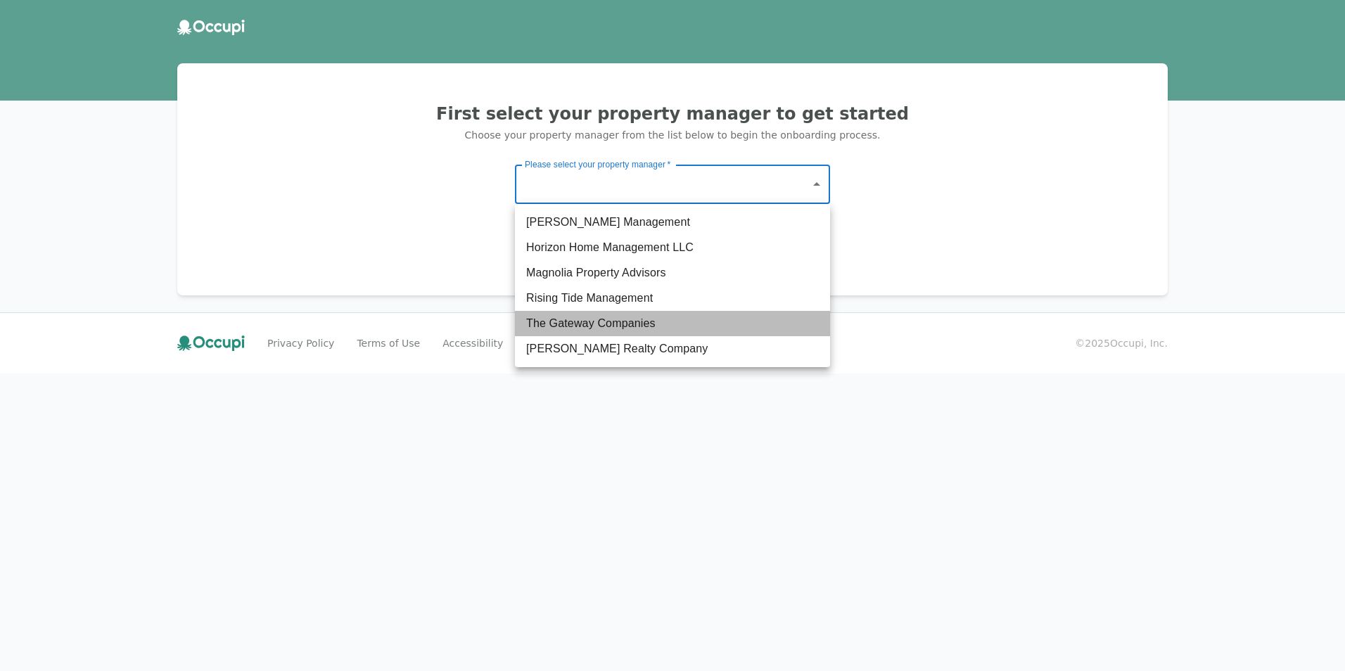
click at [620, 326] on li "The Gateway Companies" at bounding box center [672, 323] width 315 height 25
type input "**********"
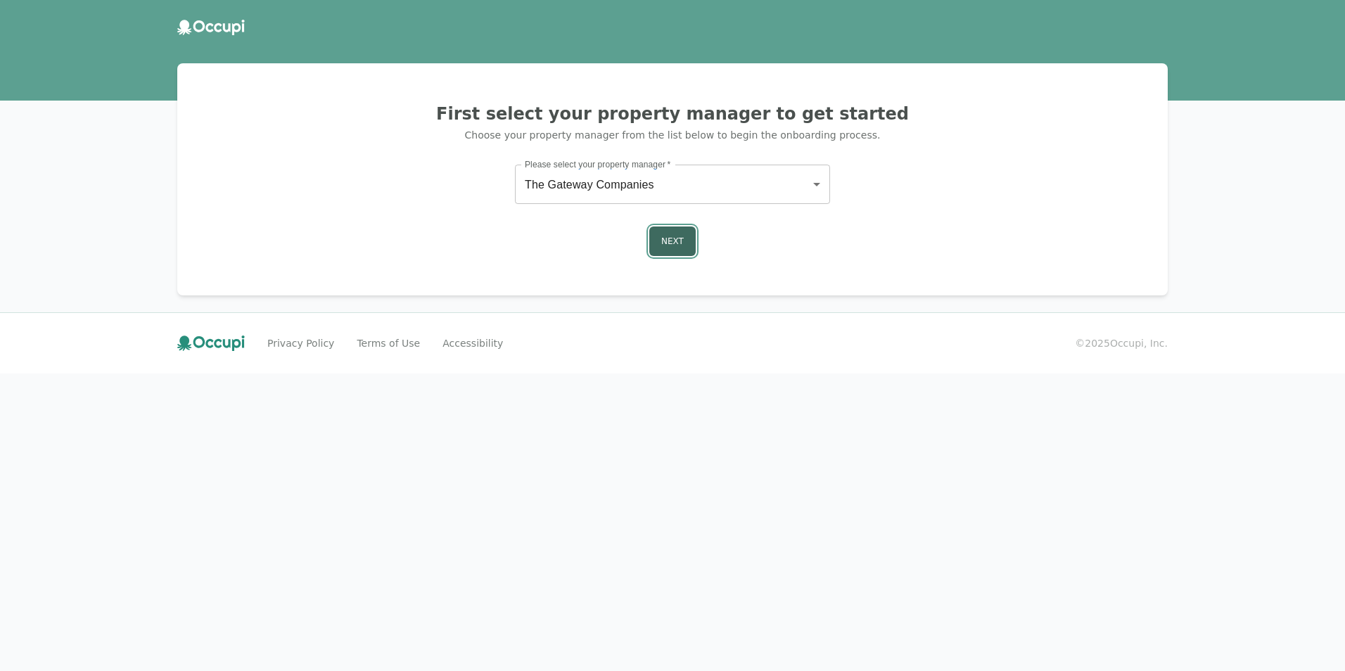
click at [675, 246] on button "Next" at bounding box center [672, 241] width 46 height 30
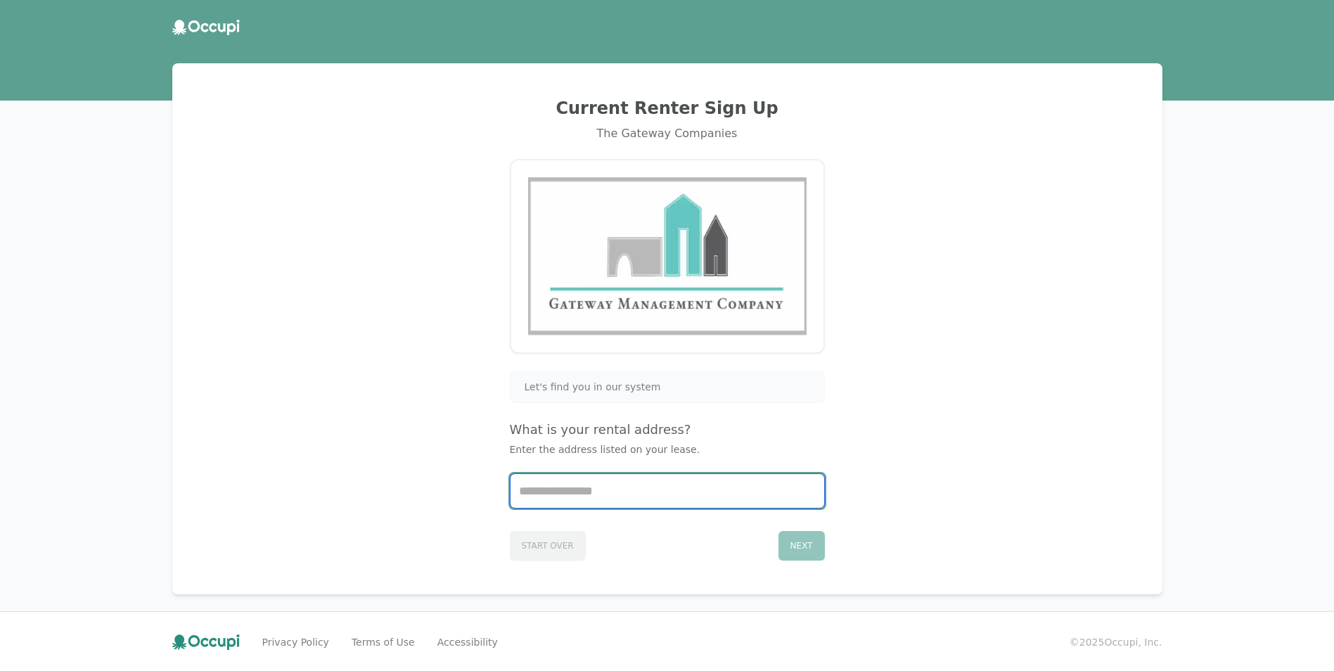
click at [662, 499] on input "Start typing..." at bounding box center [668, 491] width 314 height 34
click at [663, 523] on li "1503, 335 N. Magnolia Ave. #1503, Orlando, FL 32801" at bounding box center [668, 525] width 314 height 23
type input "**********"
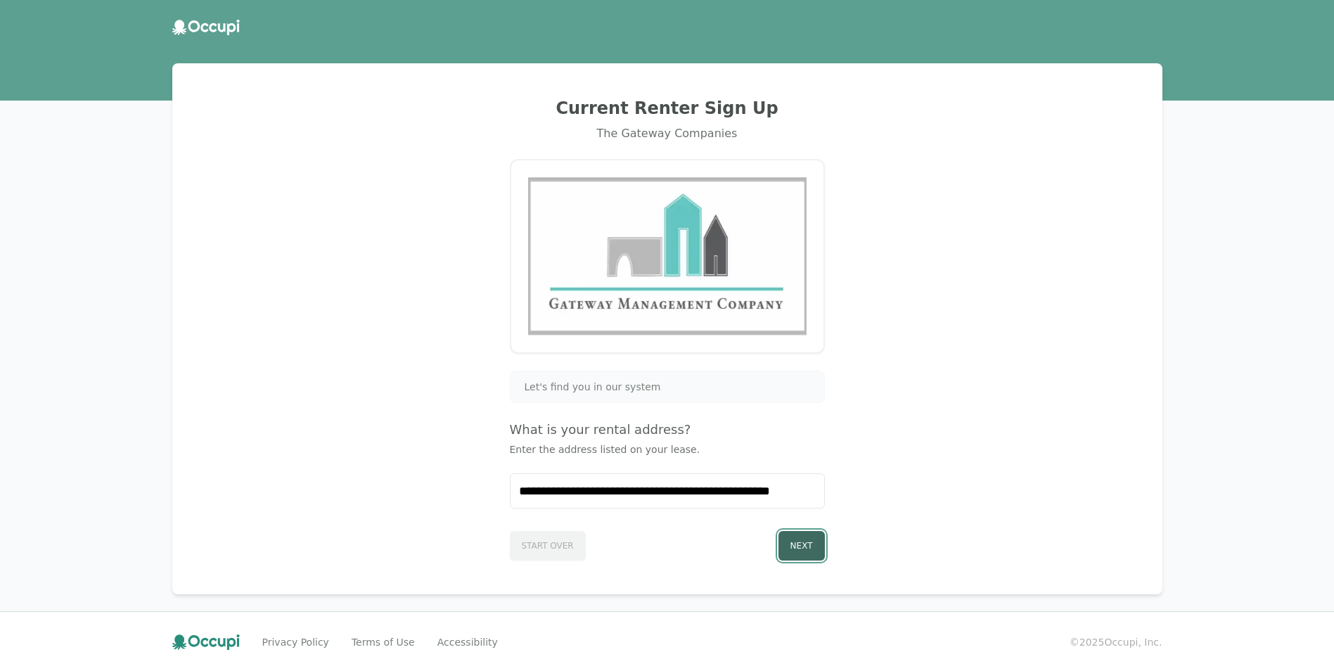
click at [803, 544] on button "Next" at bounding box center [802, 546] width 46 height 30
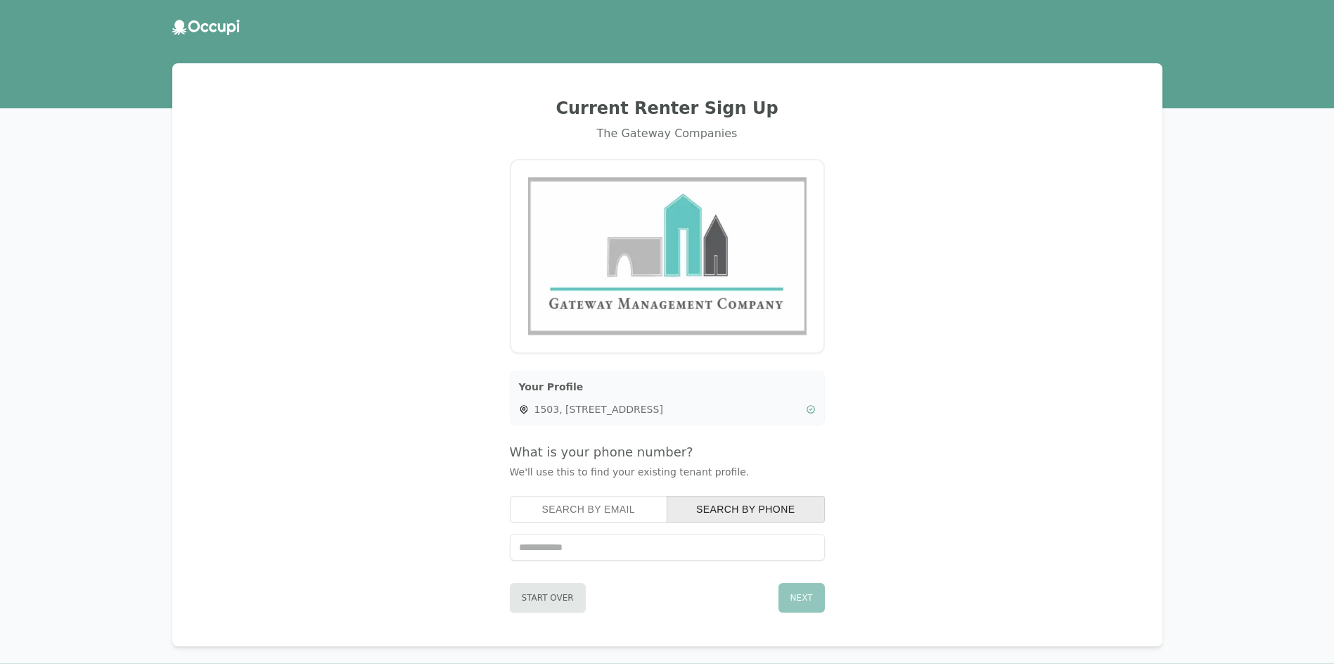
click at [563, 546] on input "tel" at bounding box center [667, 547] width 315 height 27
click at [710, 544] on input "tel" at bounding box center [667, 547] width 315 height 27
click at [1012, 459] on div "Current Renter Sign Up The Gateway Companies Your Profile 1503, 335 N. Magnolia…" at bounding box center [667, 354] width 956 height 549
click at [680, 543] on input "tel" at bounding box center [667, 547] width 315 height 27
drag, startPoint x: 557, startPoint y: 546, endPoint x: 577, endPoint y: 546, distance: 19.7
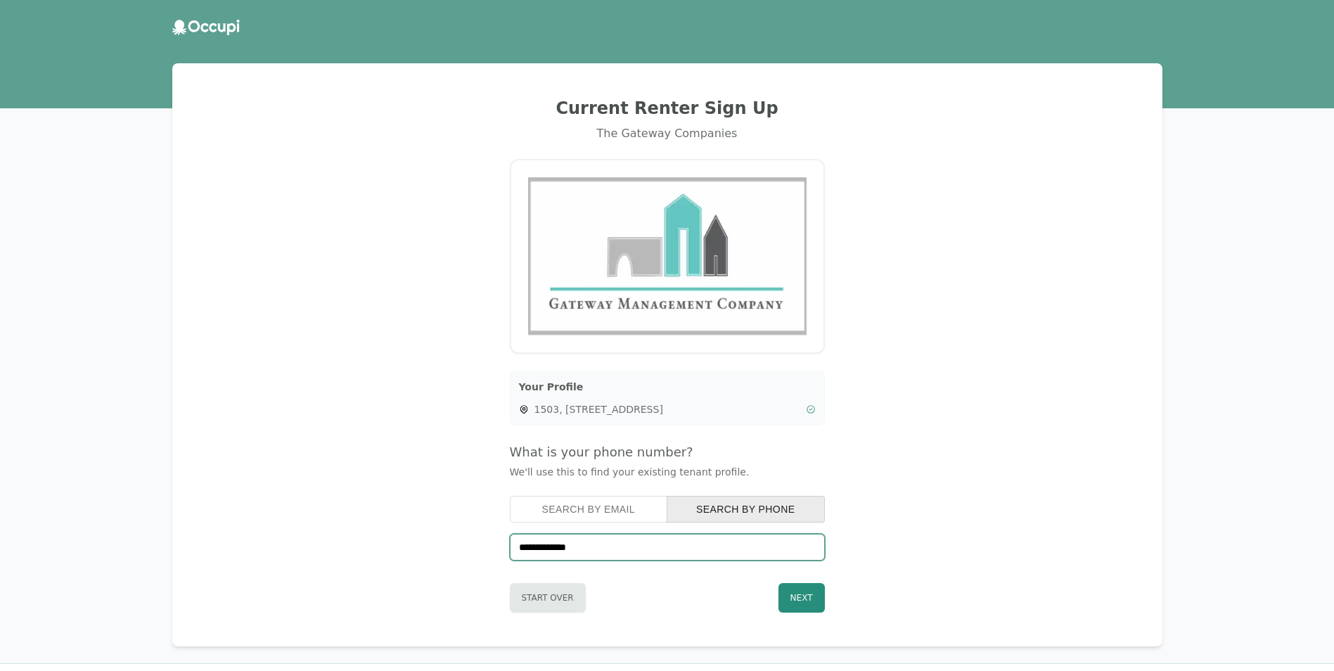
click at [576, 546] on input "**********" at bounding box center [667, 547] width 315 height 27
drag, startPoint x: 597, startPoint y: 546, endPoint x: 562, endPoint y: 551, distance: 35.6
click at [558, 552] on input "**********" at bounding box center [667, 547] width 315 height 27
drag, startPoint x: 606, startPoint y: 546, endPoint x: 555, endPoint y: 549, distance: 50.7
click at [555, 549] on input "**********" at bounding box center [667, 547] width 315 height 27
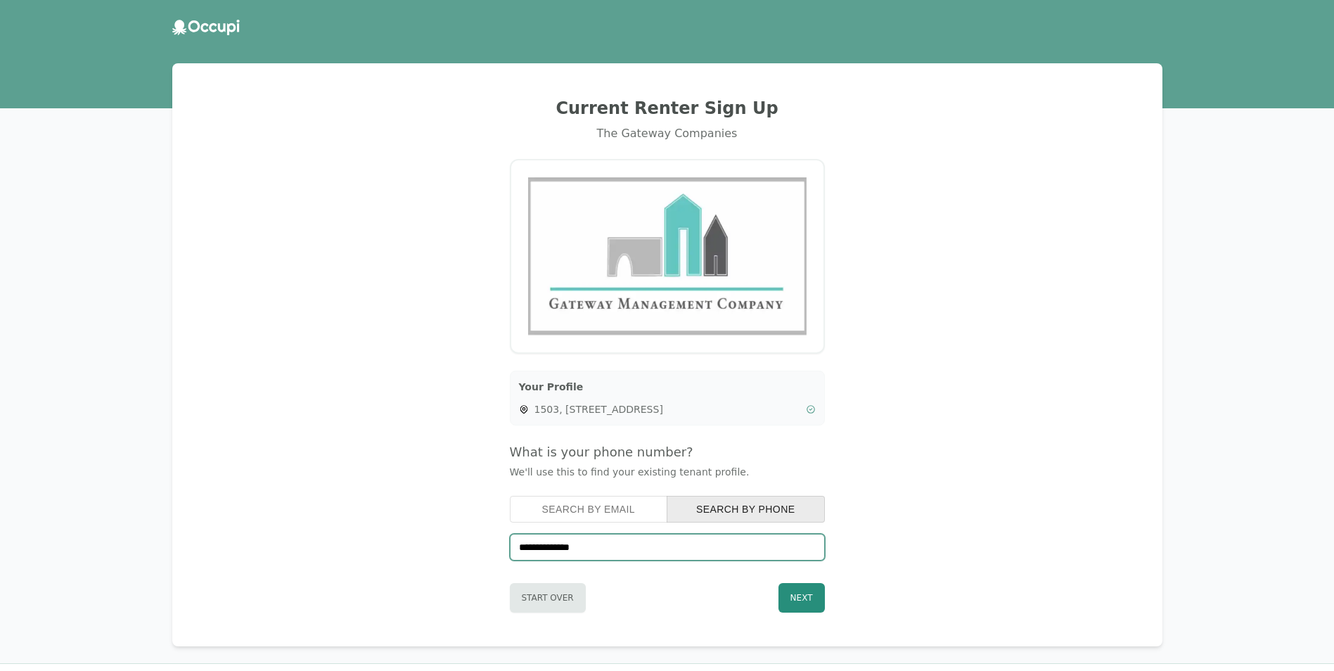
type input "**********"
click at [793, 513] on button "Search by Phone" at bounding box center [746, 509] width 158 height 27
click at [811, 596] on button "Next" at bounding box center [802, 598] width 46 height 30
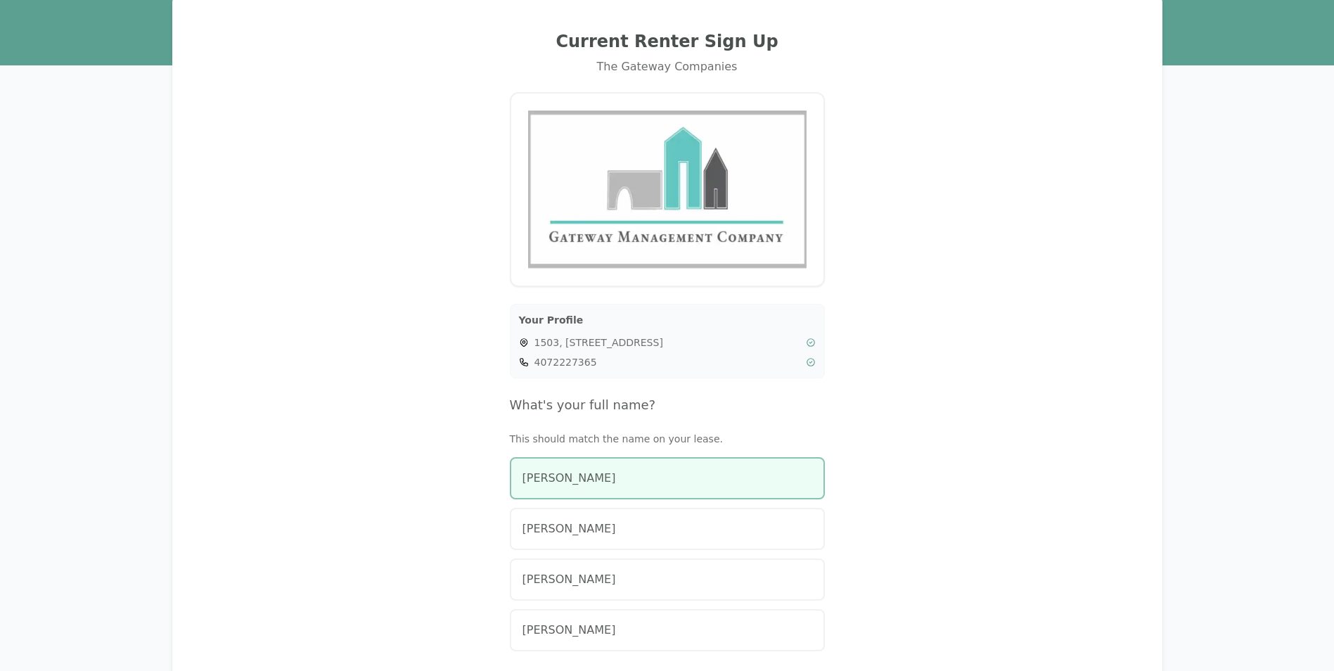
scroll to position [70, 0]
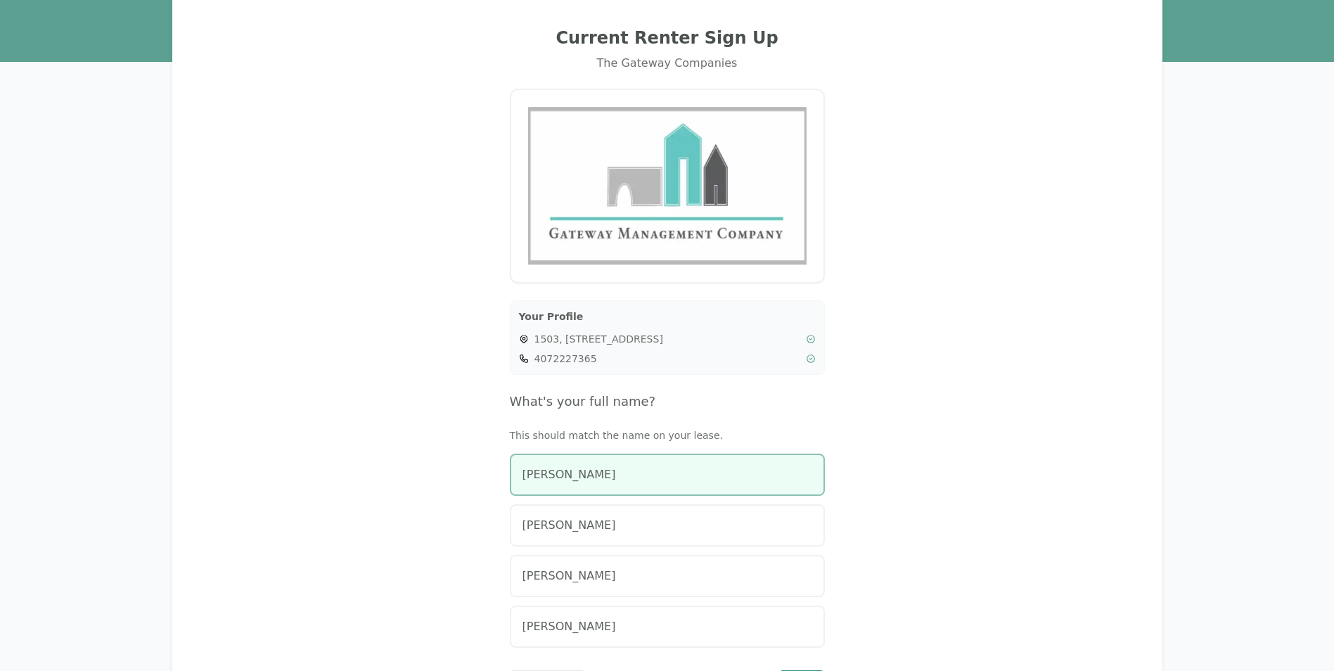
click at [768, 466] on div "Mariana Inesta" at bounding box center [668, 474] width 290 height 17
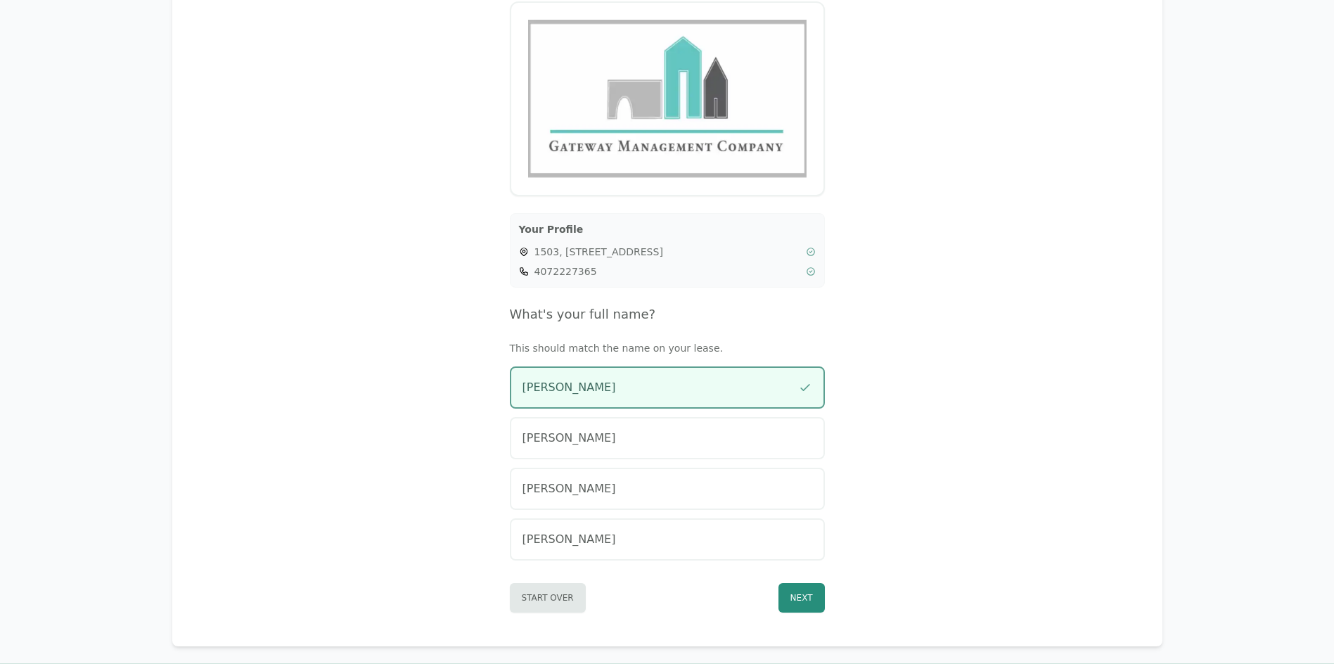
scroll to position [211, 0]
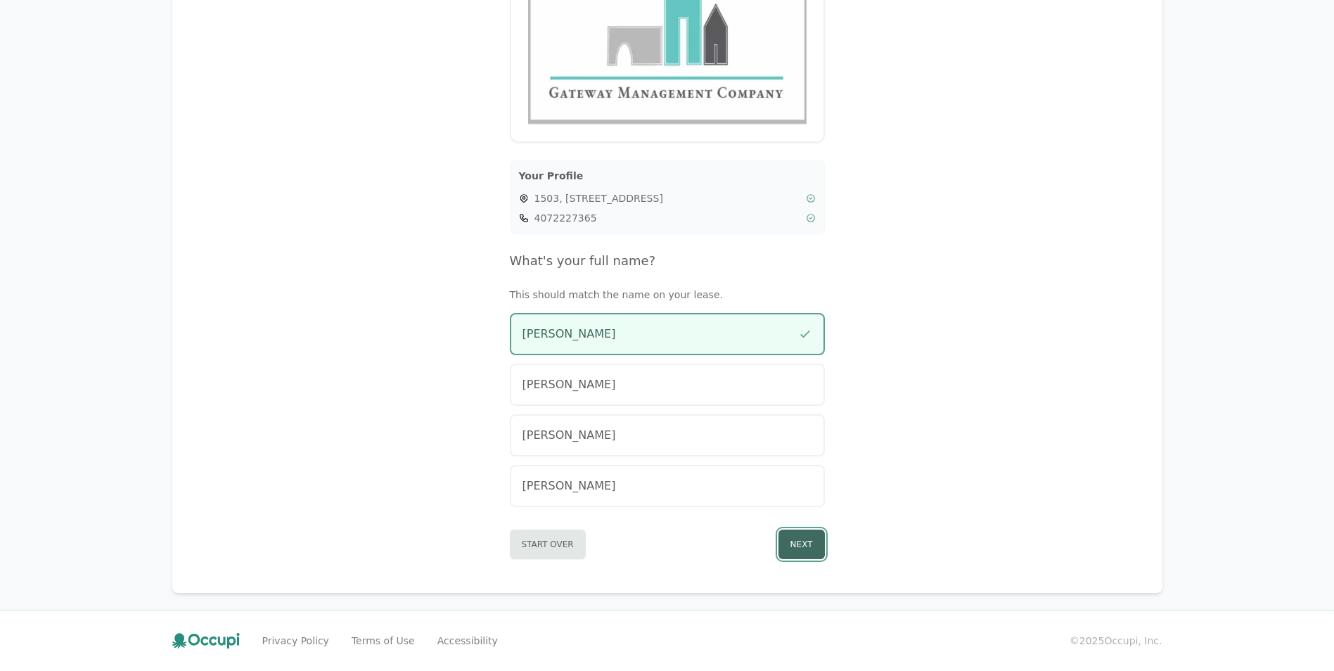
click at [812, 538] on button "Next" at bounding box center [802, 545] width 46 height 30
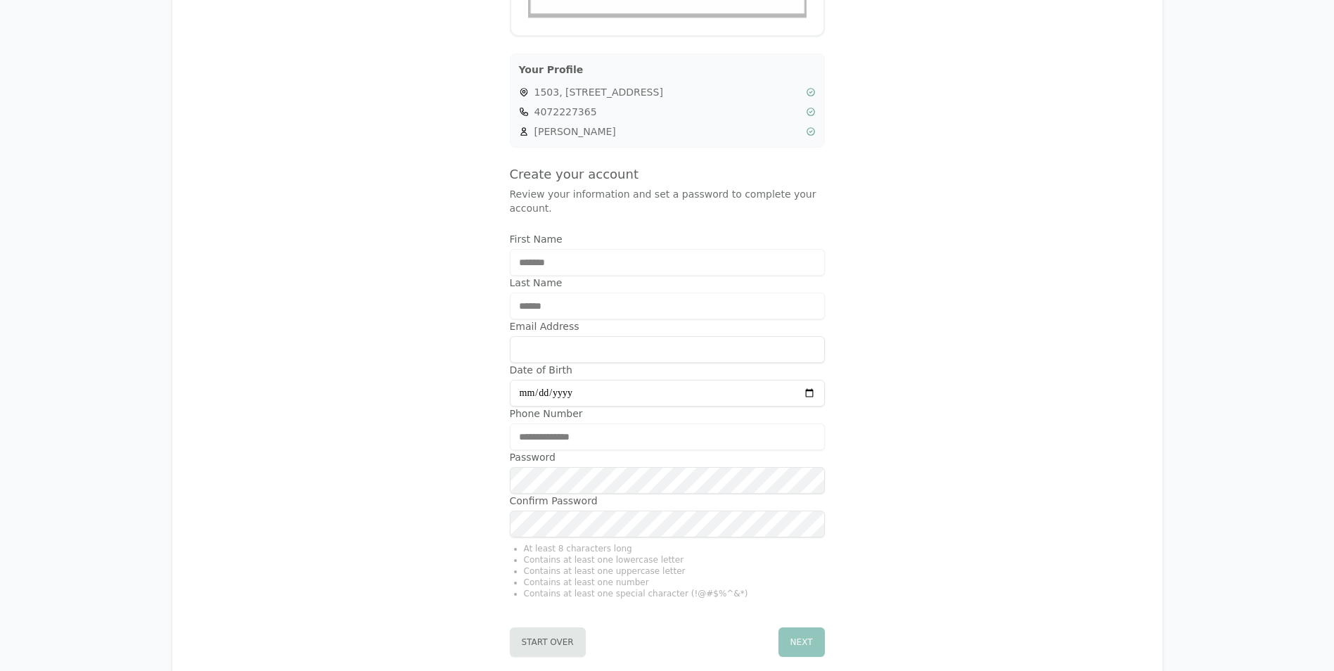
scroll to position [401, 0]
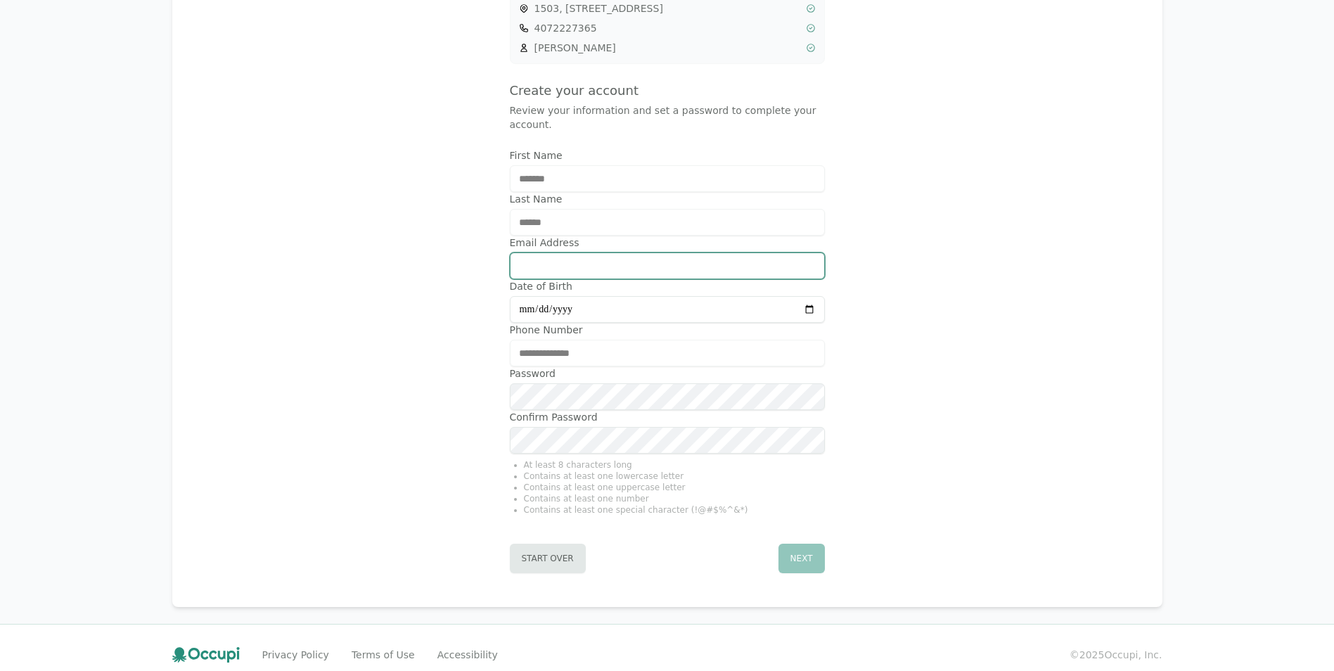
click at [707, 252] on input "Email Address" at bounding box center [667, 265] width 315 height 27
type input "**********"
click at [803, 296] on input "Date of Birth" at bounding box center [667, 309] width 315 height 27
click at [764, 340] on div "**********" at bounding box center [667, 353] width 315 height 27
click at [704, 347] on div "**********" at bounding box center [667, 353] width 315 height 27
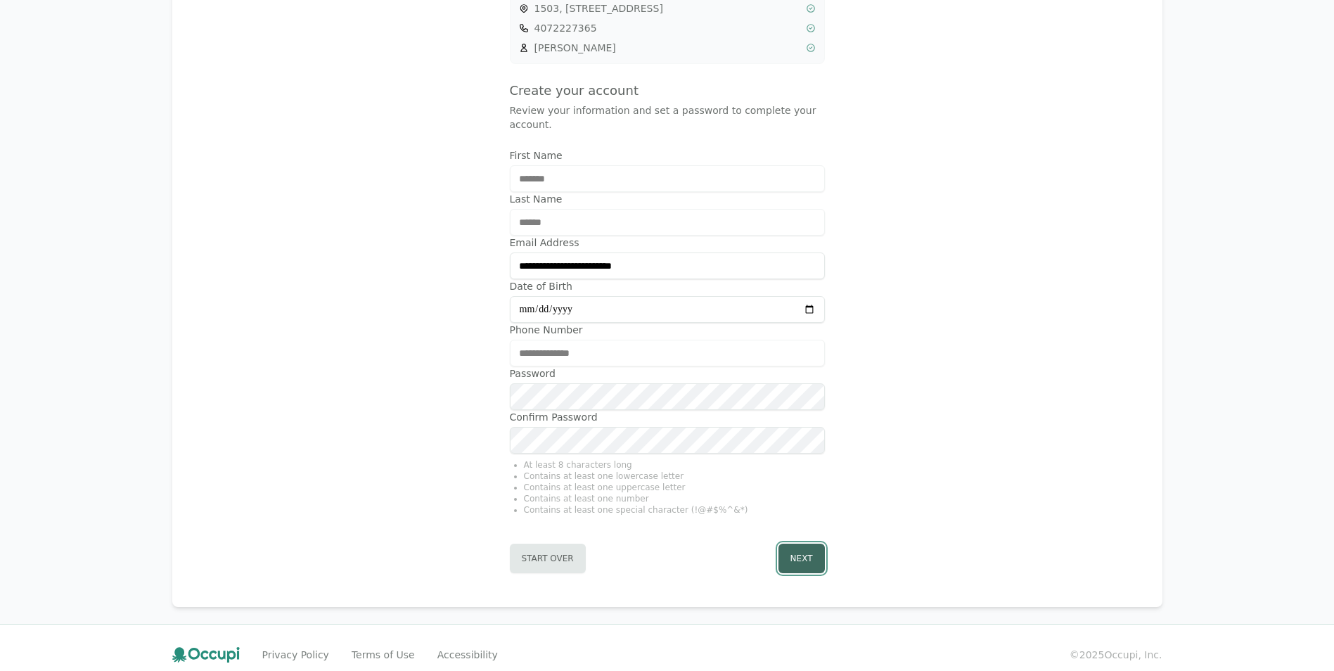
click at [804, 544] on button "Next" at bounding box center [802, 559] width 46 height 30
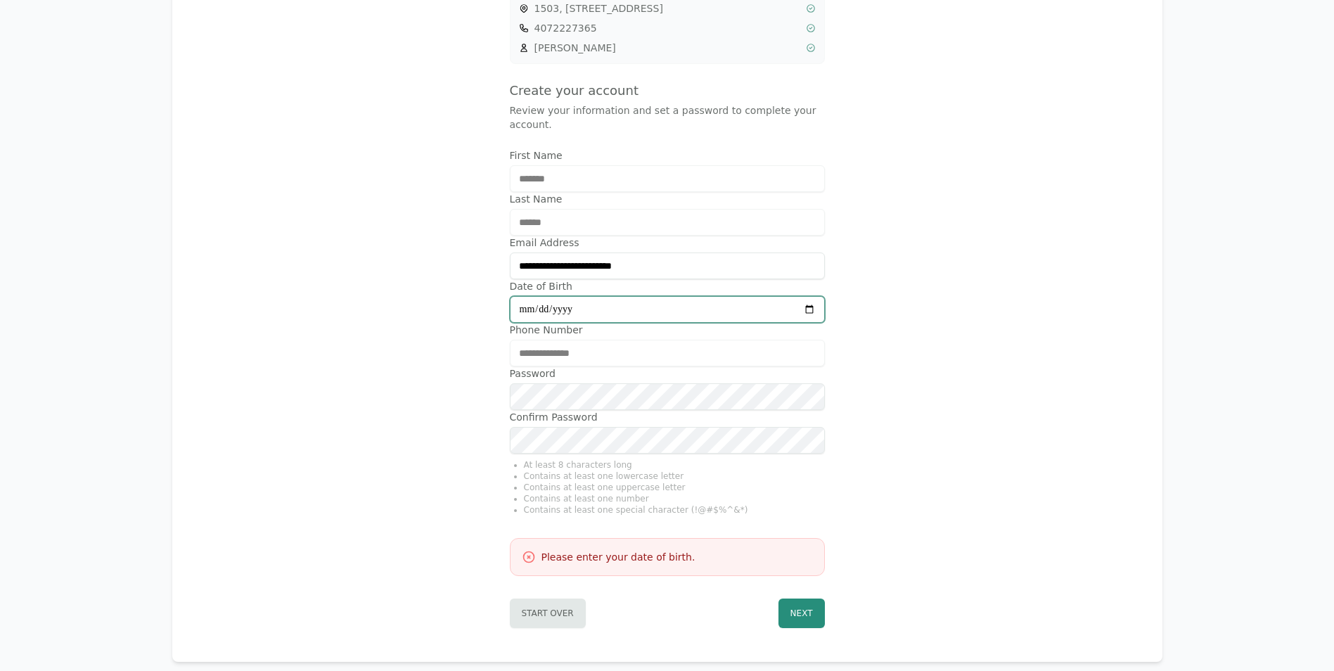
click at [530, 296] on input "Date of Birth" at bounding box center [667, 309] width 315 height 27
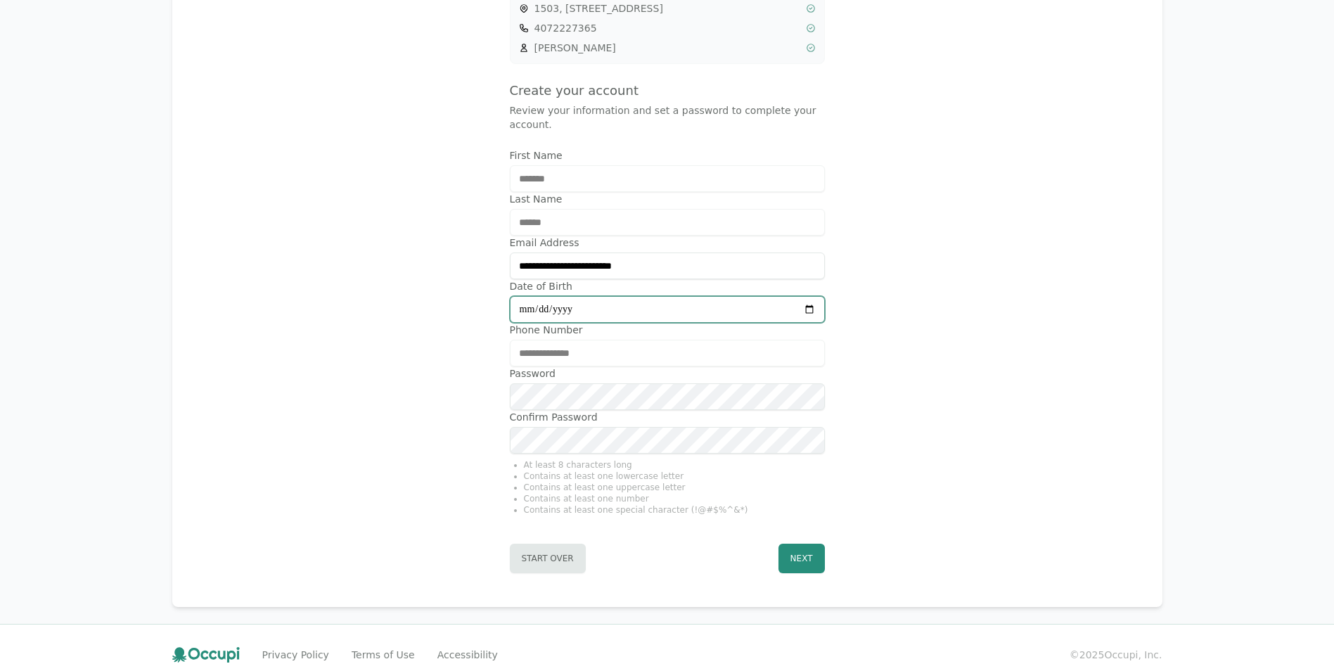
type input "**********"
click at [814, 544] on button "Next" at bounding box center [802, 559] width 46 height 30
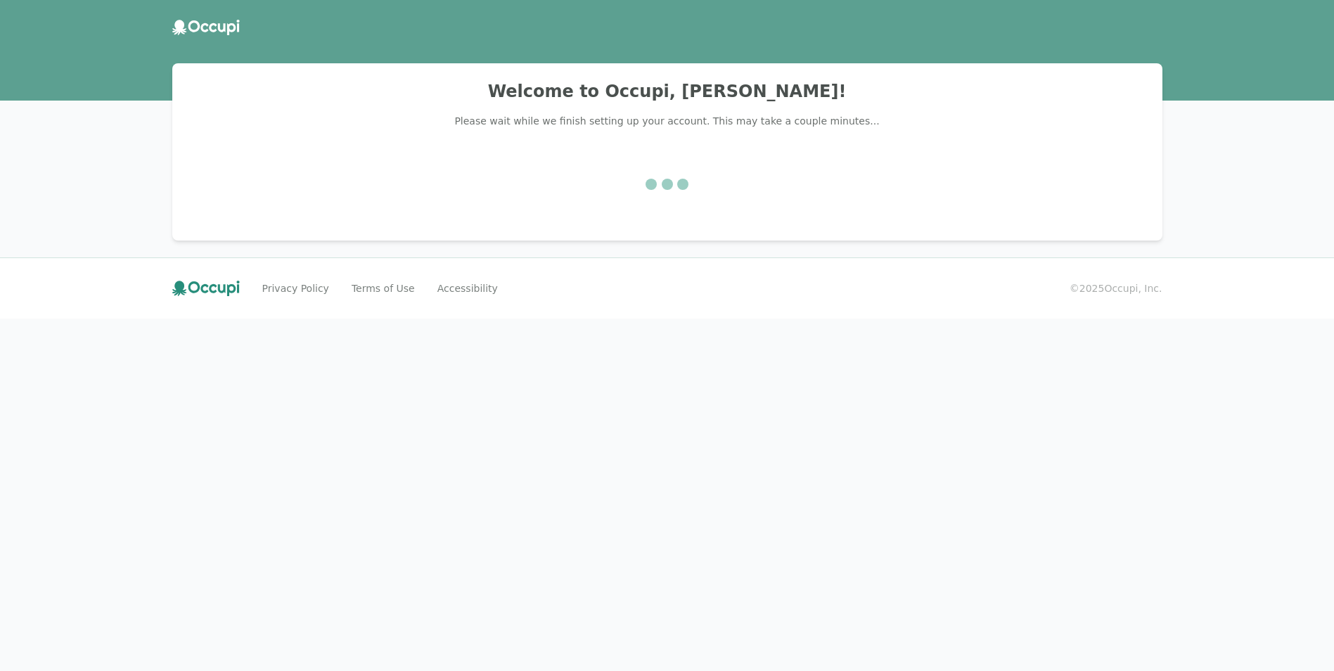
scroll to position [0, 0]
click at [956, 262] on footer "Privacy Policy Terms of Use Accessibility © 2025 Occupi, Inc." at bounding box center [672, 287] width 1345 height 61
click at [1006, 258] on footer "Privacy Policy Terms of Use Accessibility © 2025 Occupi, Inc." at bounding box center [672, 287] width 1345 height 61
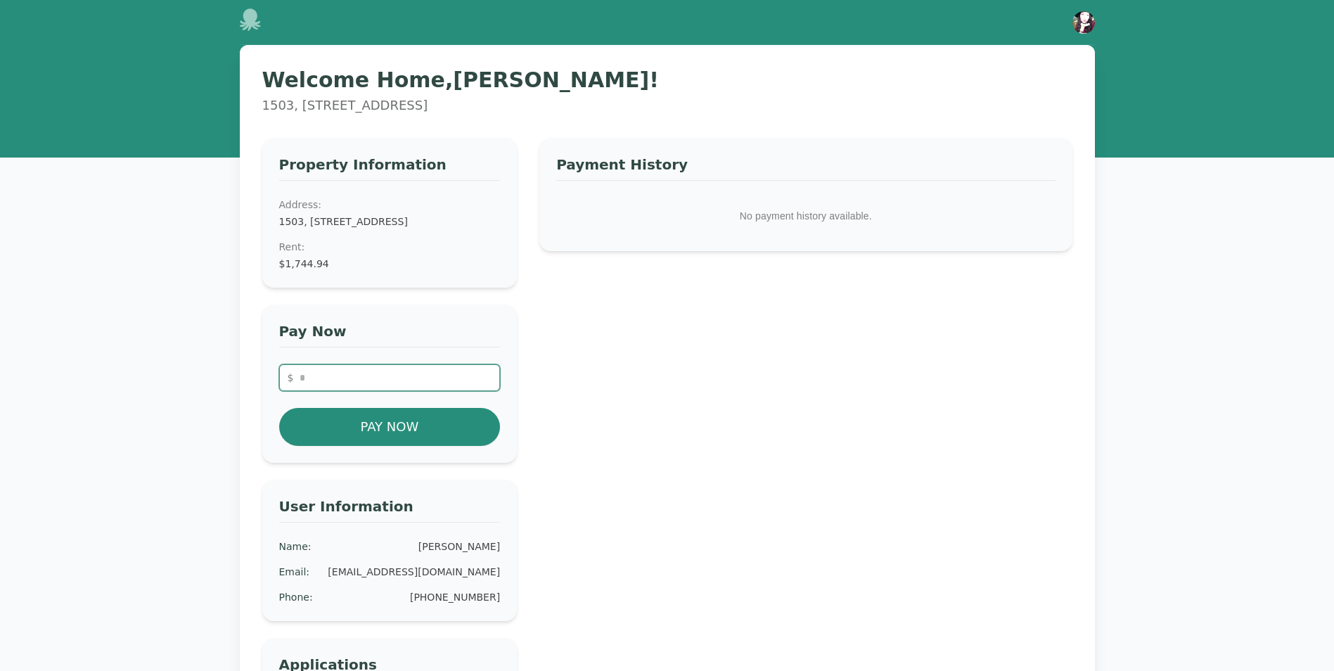
click at [359, 391] on input "number" at bounding box center [390, 377] width 222 height 27
drag, startPoint x: 329, startPoint y: 278, endPoint x: 278, endPoint y: 278, distance: 51.3
click at [278, 278] on div "Property Information Address: 1503, 335 N. Magnolia Ave. #1503, Orlando, FL 328…" at bounding box center [389, 213] width 255 height 150
copy dd "$1,744.94"
click at [357, 391] on input "number" at bounding box center [390, 377] width 222 height 27
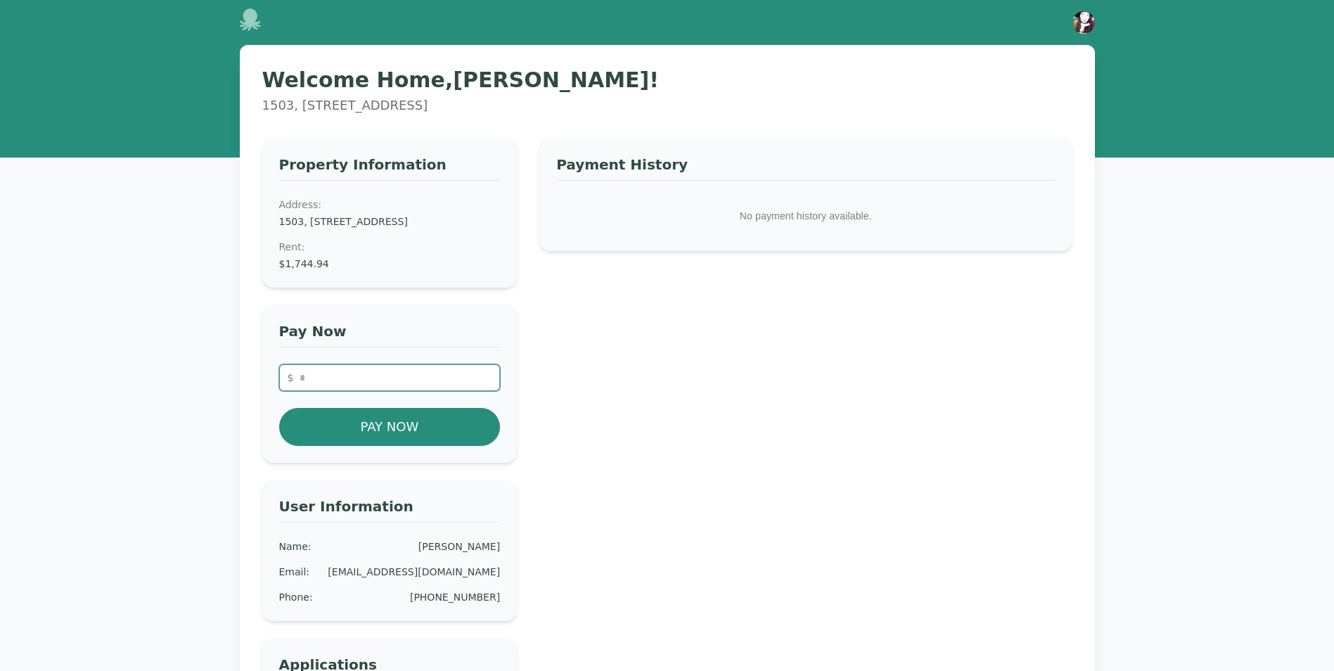
paste input "*******"
type input "*******"
click at [444, 446] on button "Pay Now" at bounding box center [390, 427] width 222 height 38
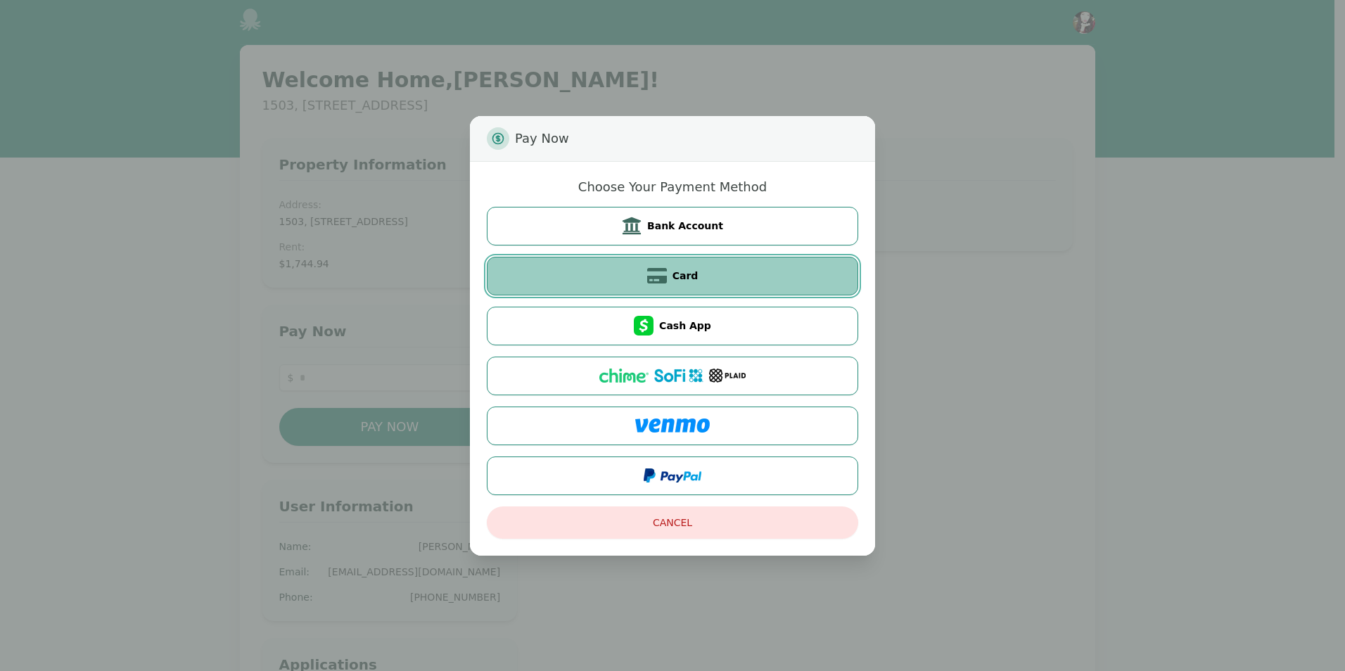
click at [603, 276] on button "Card" at bounding box center [672, 276] width 371 height 39
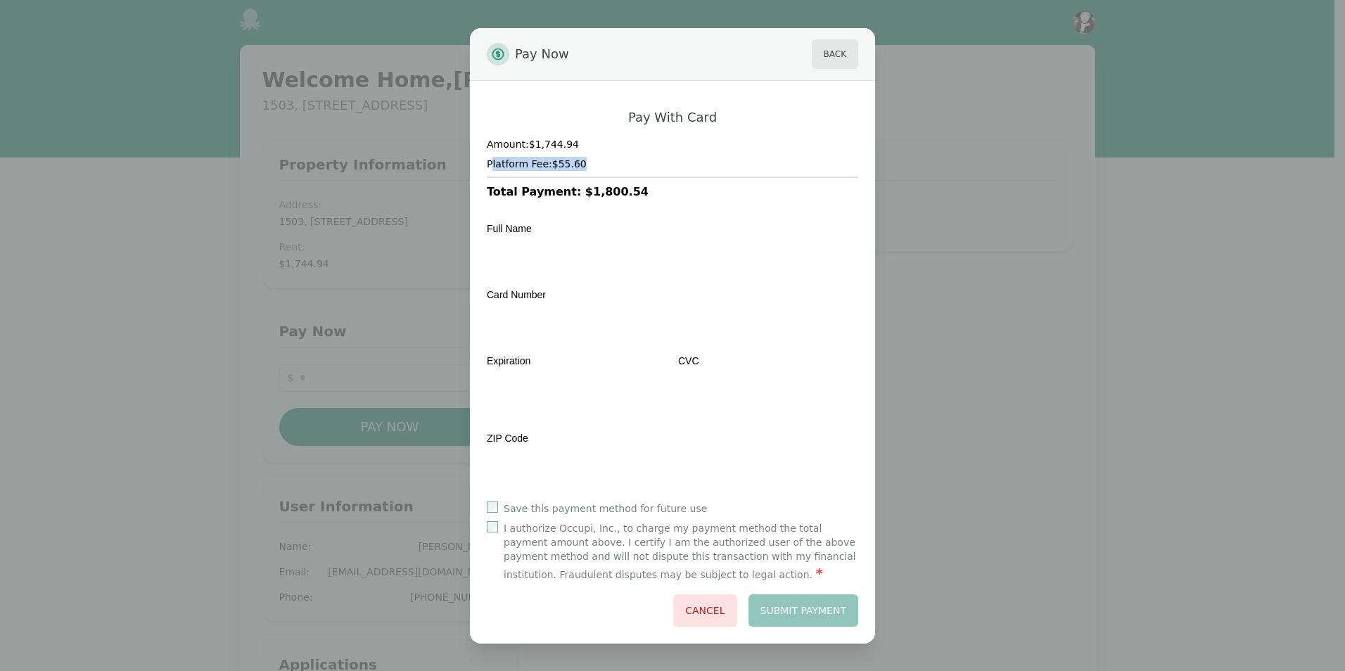
drag, startPoint x: 603, startPoint y: 166, endPoint x: 491, endPoint y: 164, distance: 112.5
click at [491, 164] on h4 "Platform Fee: $55.60" at bounding box center [672, 164] width 371 height 14
drag, startPoint x: 491, startPoint y: 164, endPoint x: 613, endPoint y: 171, distance: 122.6
click at [613, 171] on div "Amount: $1,744.94 Platform Fee: $55.60 Total Payment: $1,800.54" at bounding box center [672, 168] width 371 height 63
click at [719, 608] on button "Cancel" at bounding box center [704, 610] width 63 height 32
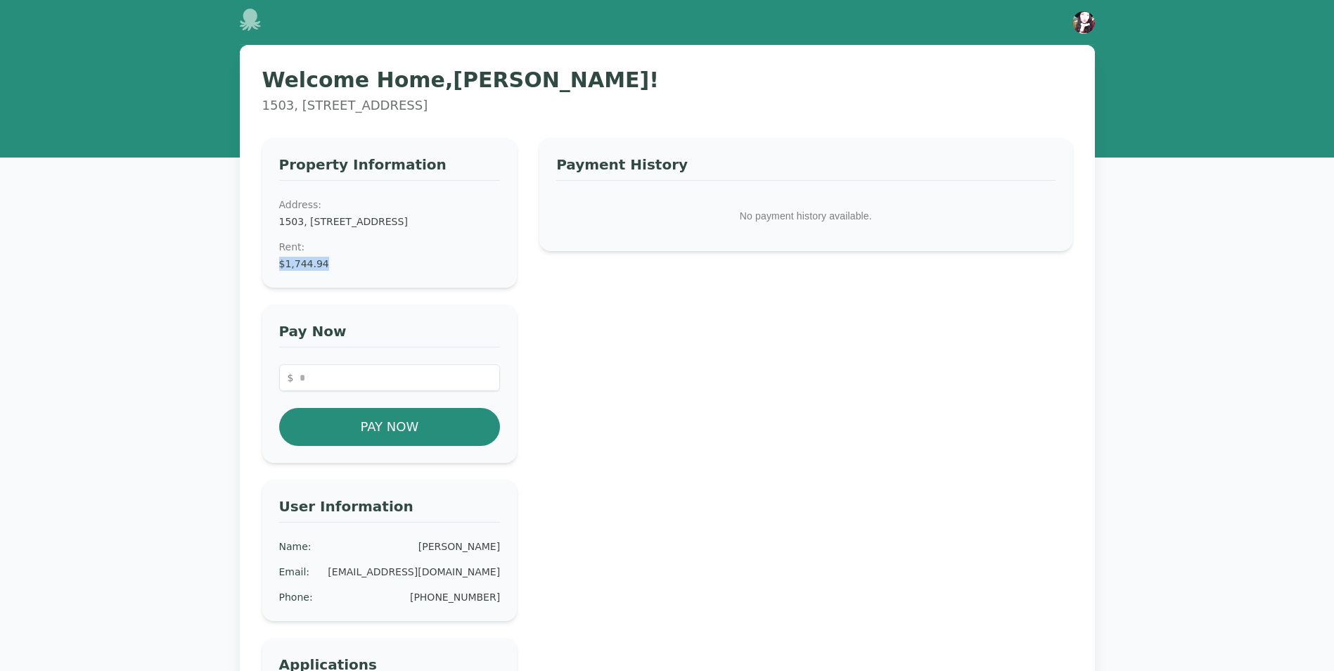
drag, startPoint x: 326, startPoint y: 281, endPoint x: 277, endPoint y: 274, distance: 49.7
click at [277, 274] on div "Property Information Address: 1503, 335 N. Magnolia Ave. #1503, Orlando, FL 328…" at bounding box center [389, 213] width 255 height 150
drag, startPoint x: 277, startPoint y: 274, endPoint x: 299, endPoint y: 279, distance: 22.3
copy dd "$1,744.94"
click at [361, 389] on input "number" at bounding box center [390, 377] width 222 height 27
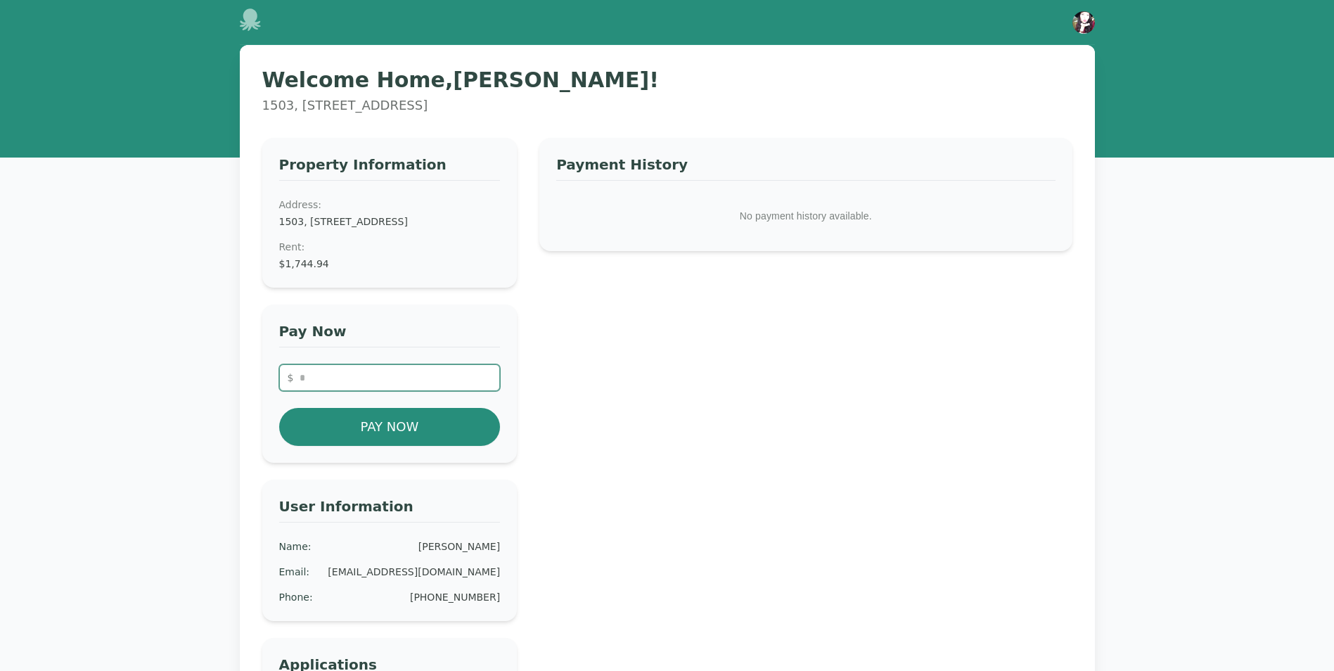
paste input "*******"
type input "*******"
click at [395, 440] on button "Pay Now" at bounding box center [390, 427] width 222 height 38
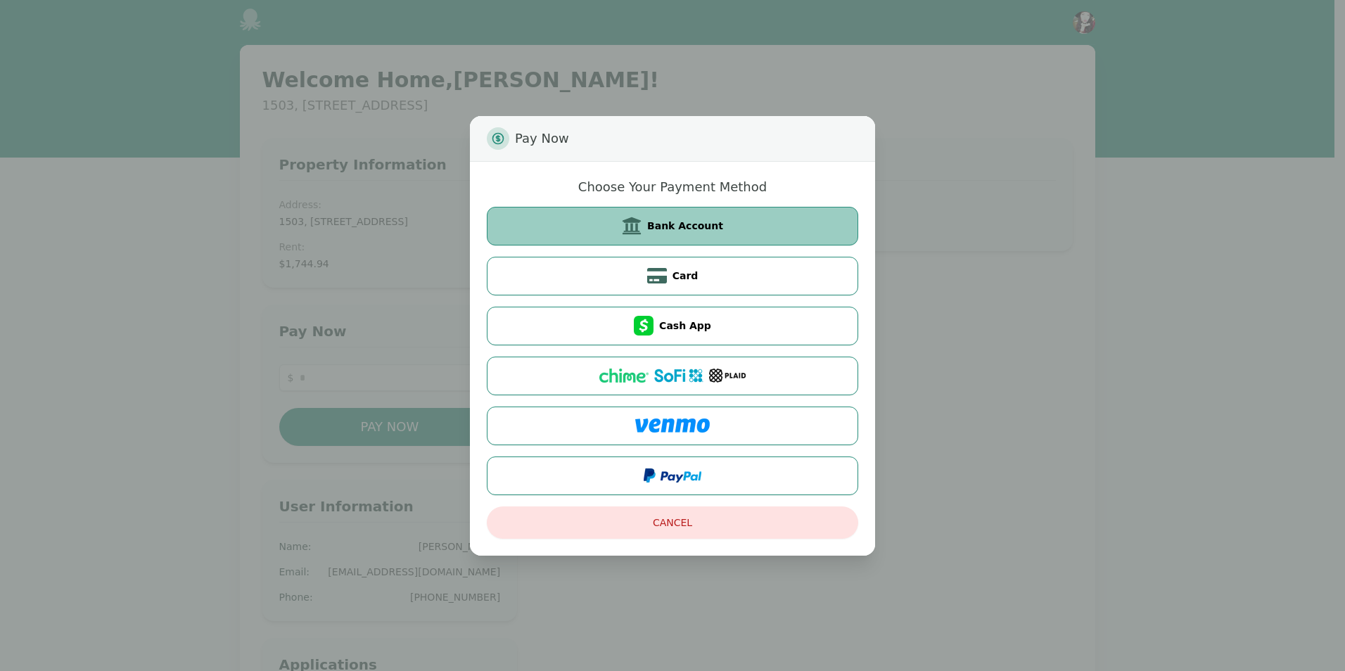
click at [735, 230] on button "Bank Account" at bounding box center [672, 226] width 371 height 39
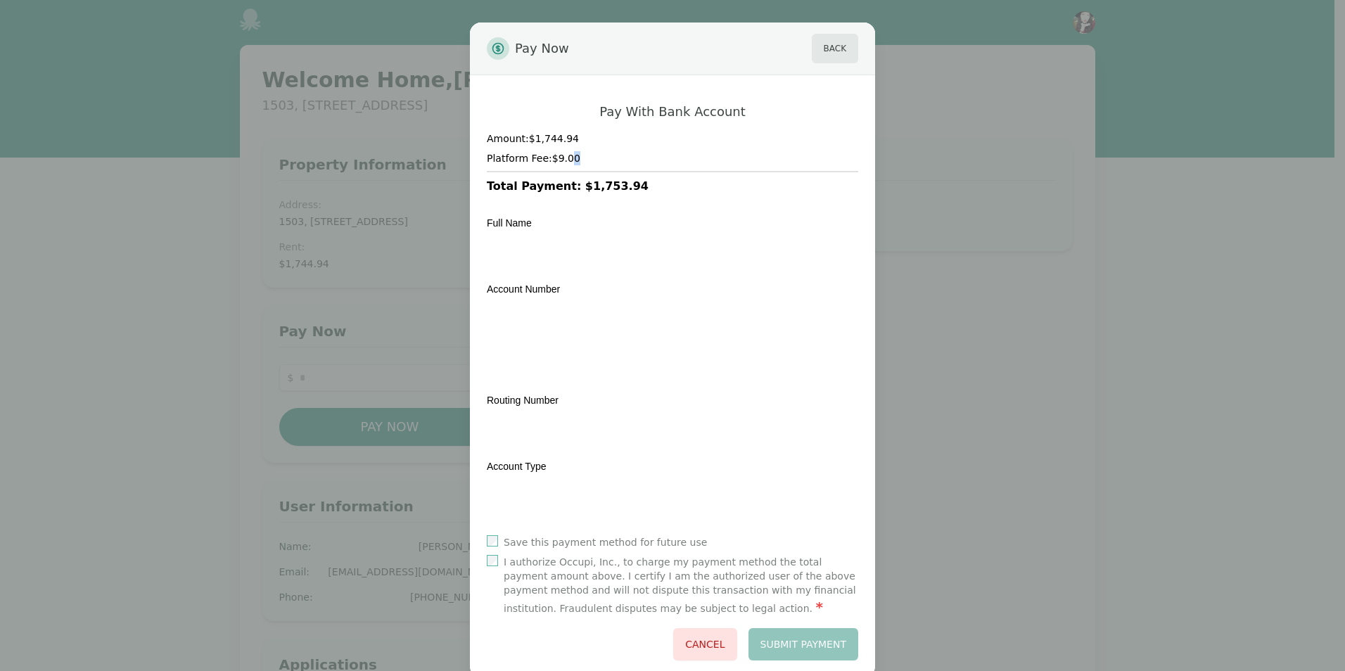
drag, startPoint x: 570, startPoint y: 163, endPoint x: 560, endPoint y: 162, distance: 10.6
click at [560, 162] on h4 "Platform Fee: $9.00" at bounding box center [672, 158] width 371 height 14
click at [798, 641] on button "Submit Payment" at bounding box center [803, 644] width 110 height 32
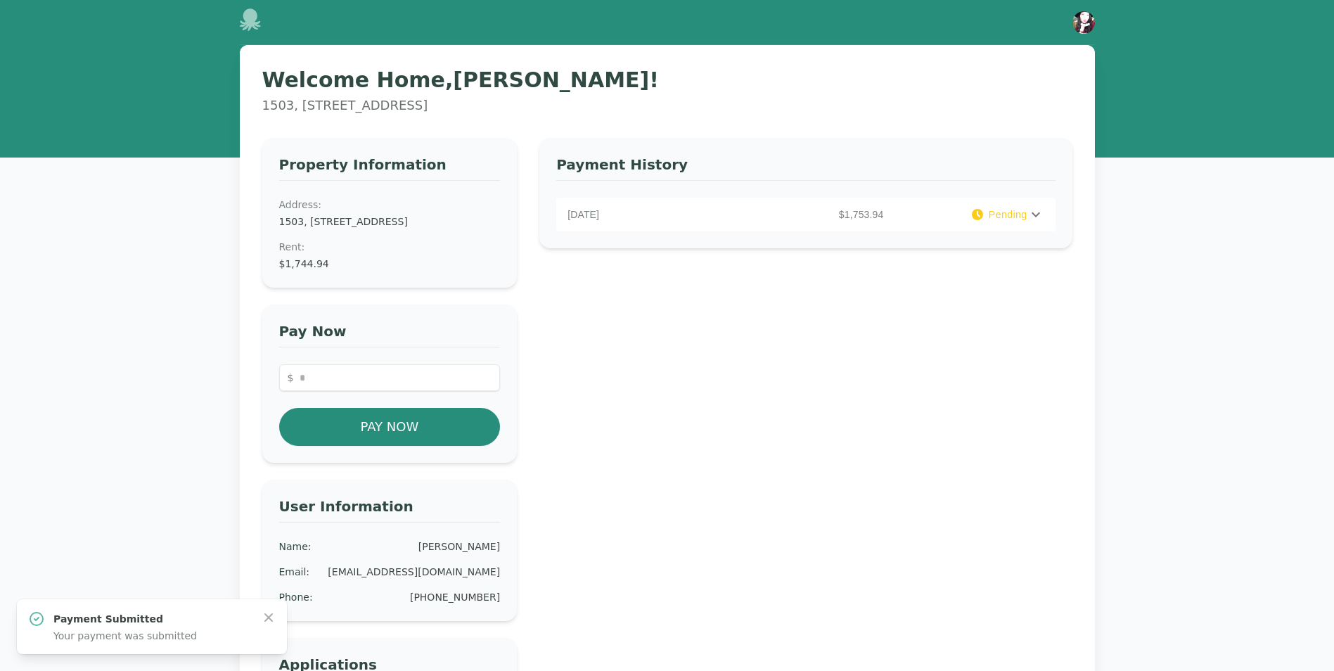
click at [1043, 217] on icon at bounding box center [1035, 214] width 17 height 17
click at [264, 618] on icon "button" at bounding box center [269, 617] width 14 height 14
click at [1082, 23] on img "button" at bounding box center [1083, 22] width 23 height 23
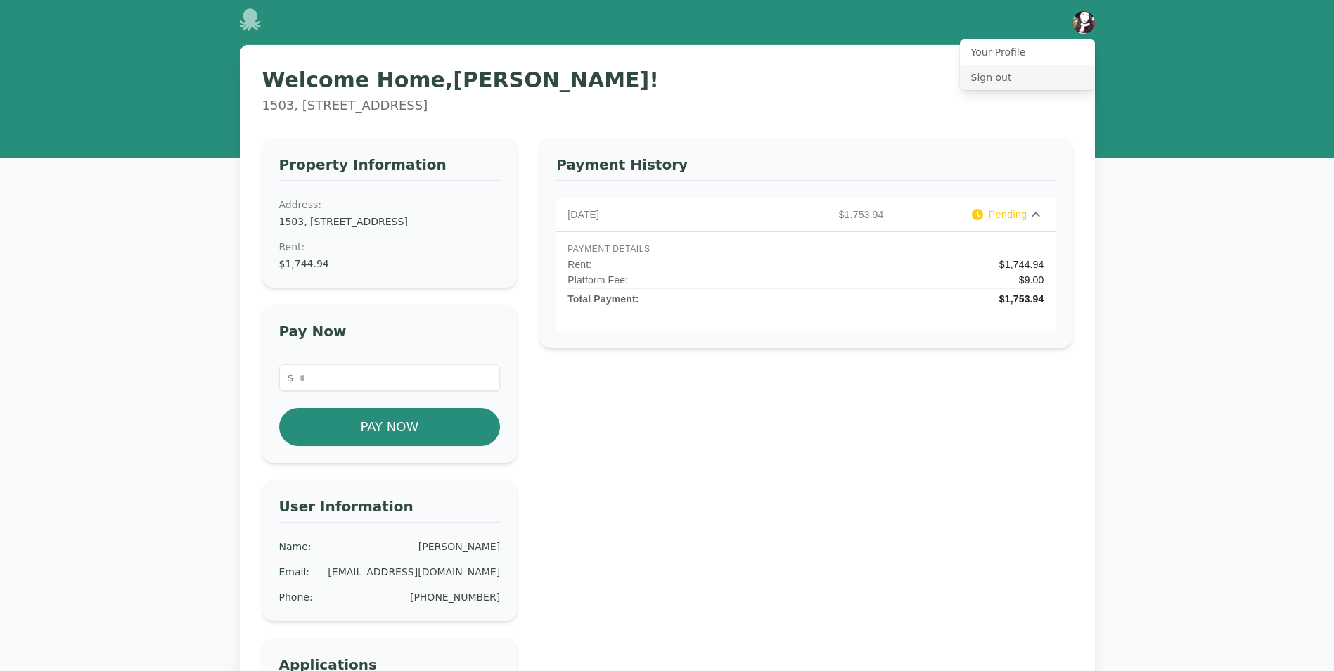
click at [986, 84] on button "Sign out" at bounding box center [1027, 77] width 135 height 25
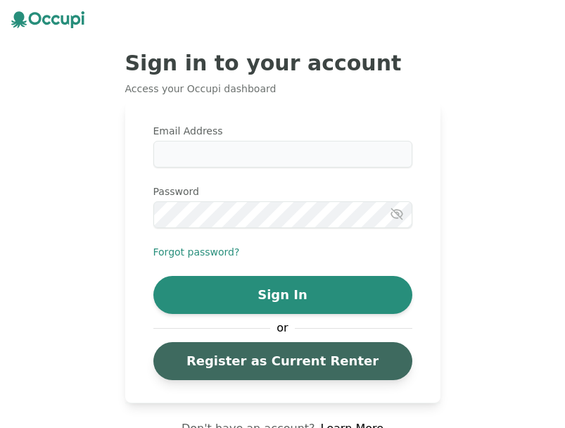
scroll to position [43, 0]
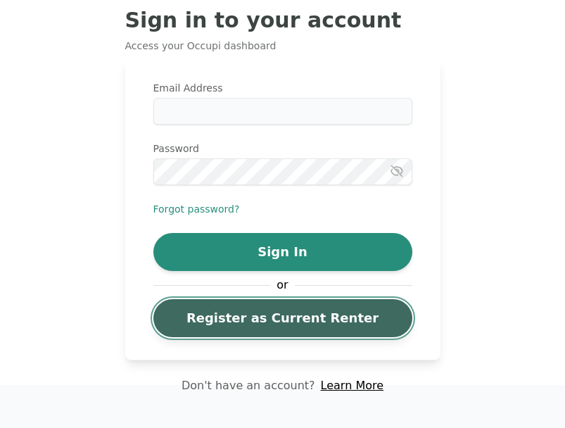
click at [369, 319] on link "Register as Current Renter" at bounding box center [282, 318] width 259 height 38
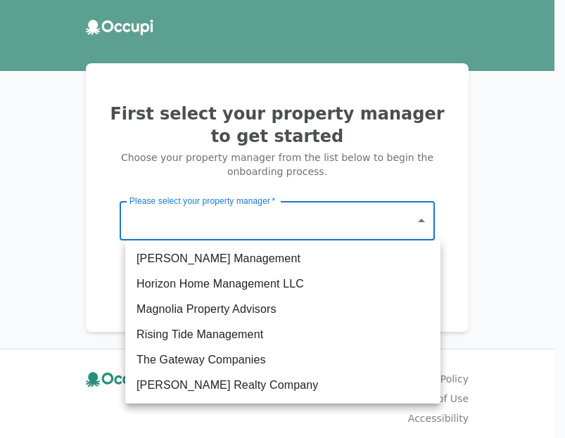
click at [326, 223] on body "First select your property manager to get started Choose your property manager …" at bounding box center [282, 219] width 565 height 438
